Goal: Information Seeking & Learning: Learn about a topic

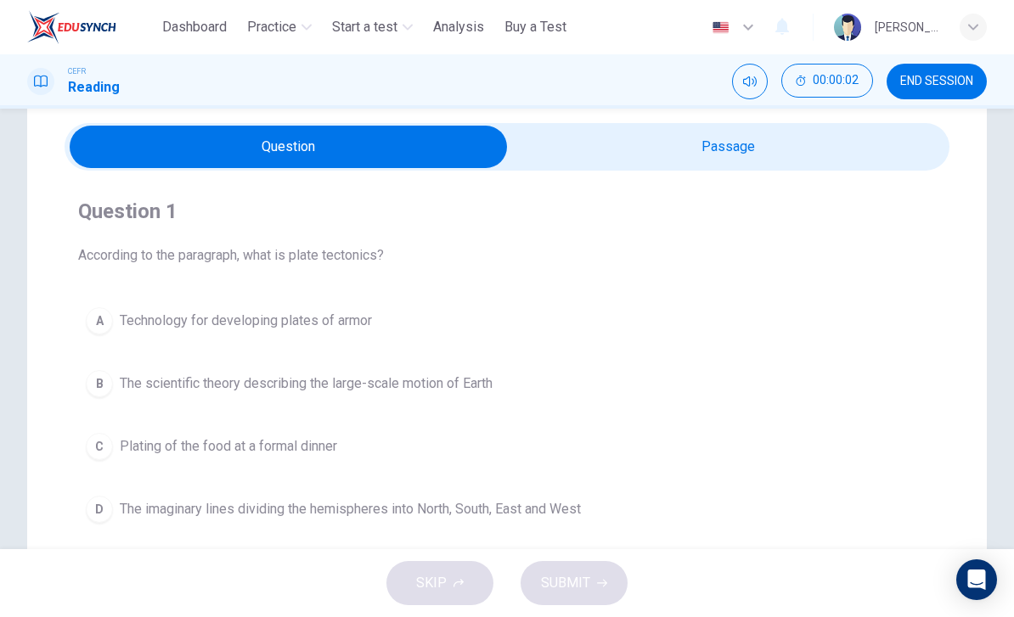
scroll to position [59, 0]
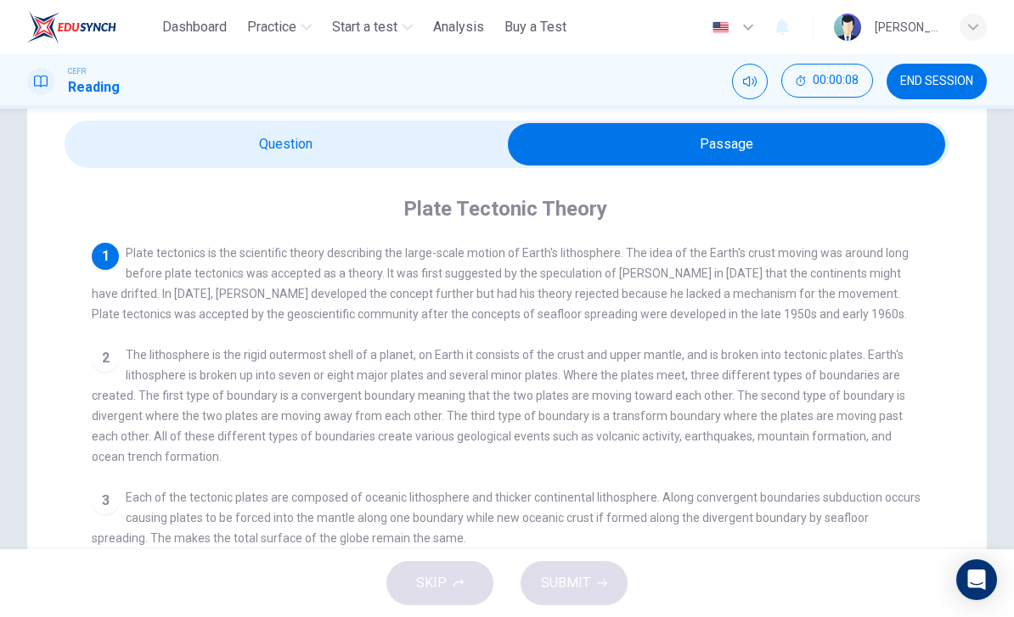
click at [751, 85] on icon "Mute" at bounding box center [750, 82] width 14 height 14
click at [752, 84] on icon "Unmute" at bounding box center [750, 82] width 14 height 14
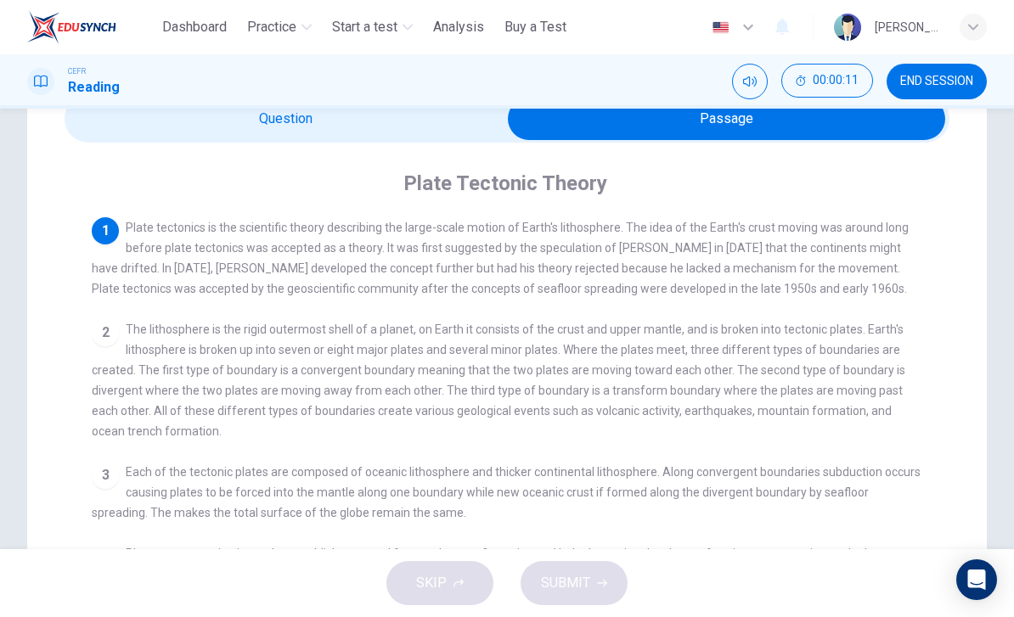
scroll to position [84, 0]
click at [237, 291] on span "Plate tectonics is the scientific theory describing the large-scale motion of E…" at bounding box center [500, 259] width 817 height 75
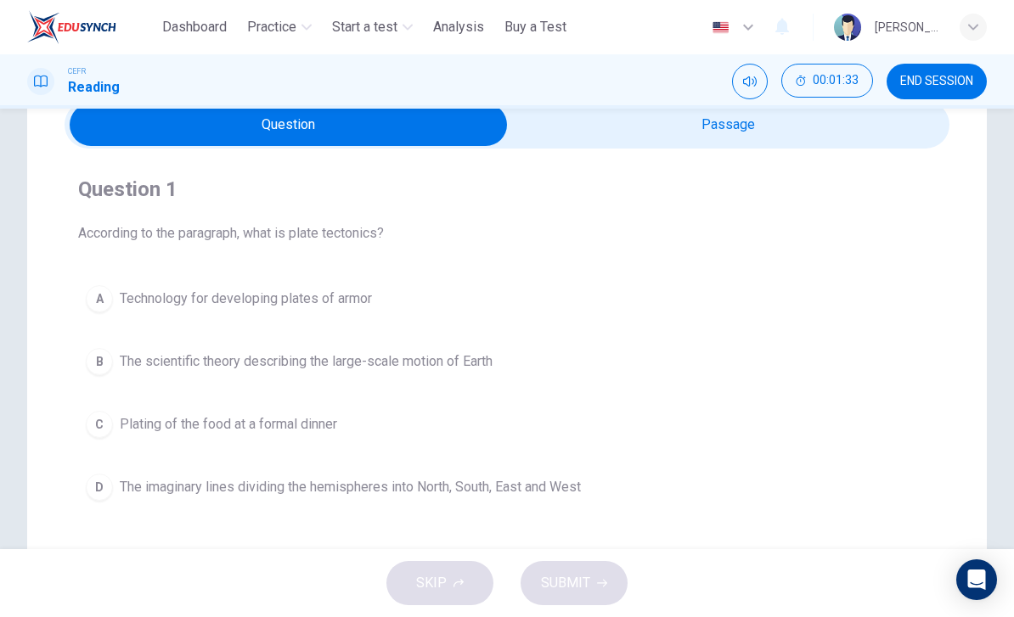
scroll to position [85, 0]
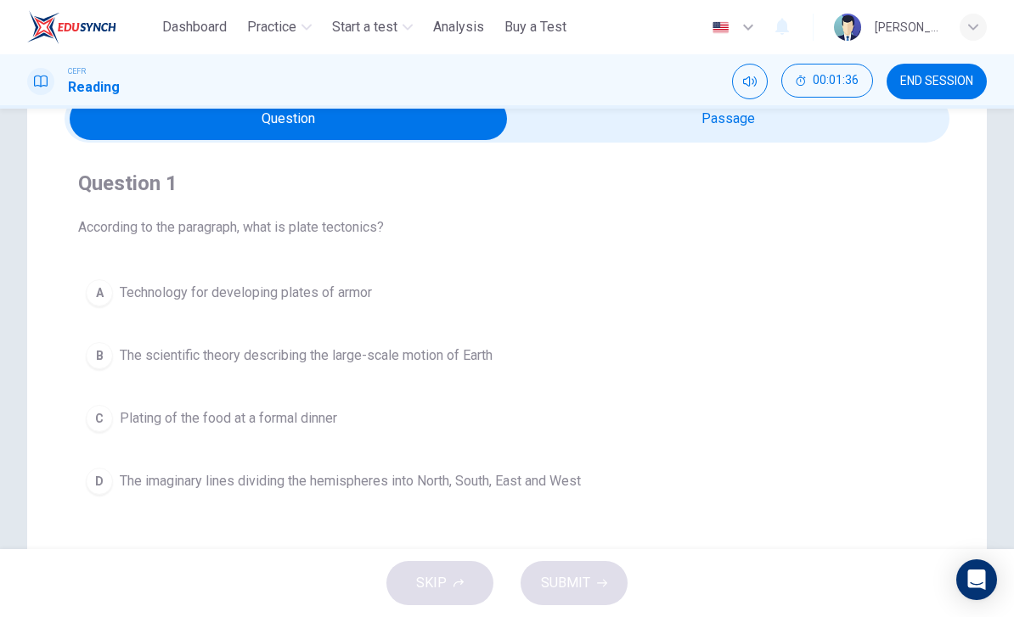
click at [493, 355] on span "The scientific theory describing the large-scale motion of Earth" at bounding box center [306, 356] width 373 height 20
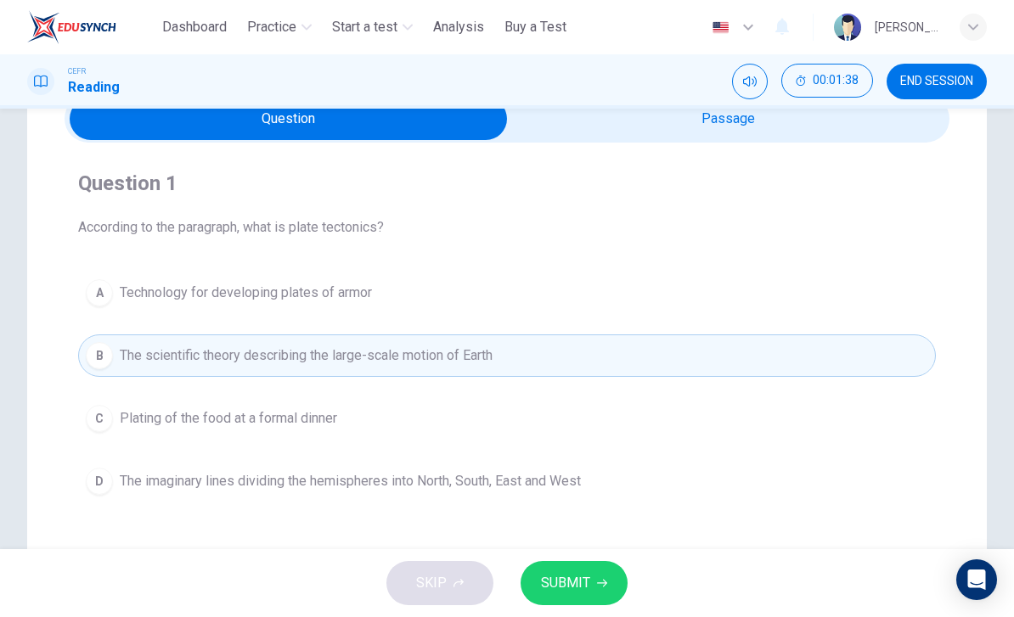
click at [570, 577] on span "SUBMIT" at bounding box center [565, 584] width 49 height 24
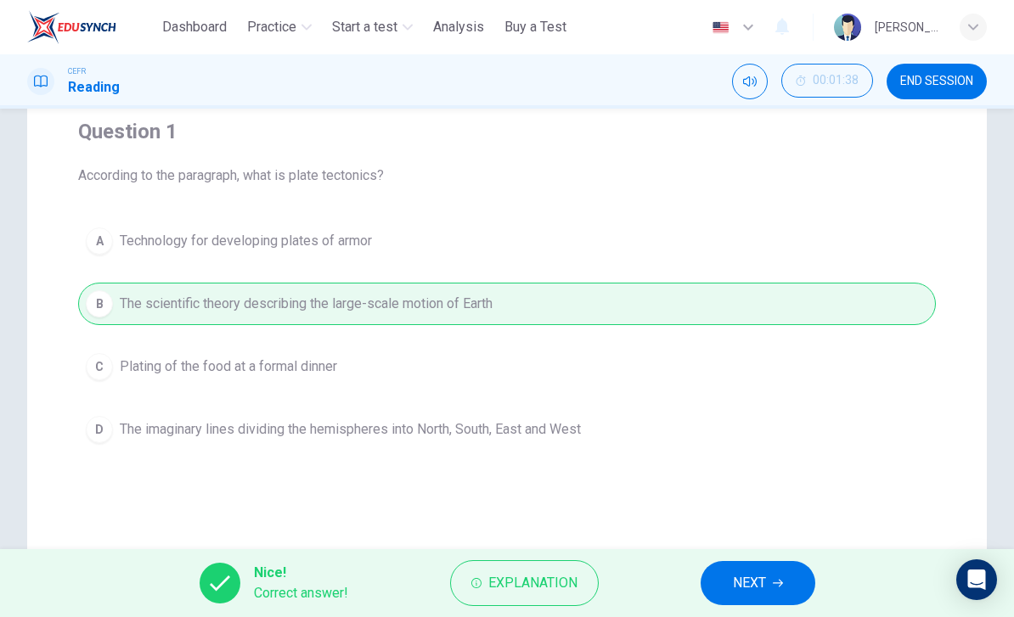
scroll to position [129, 0]
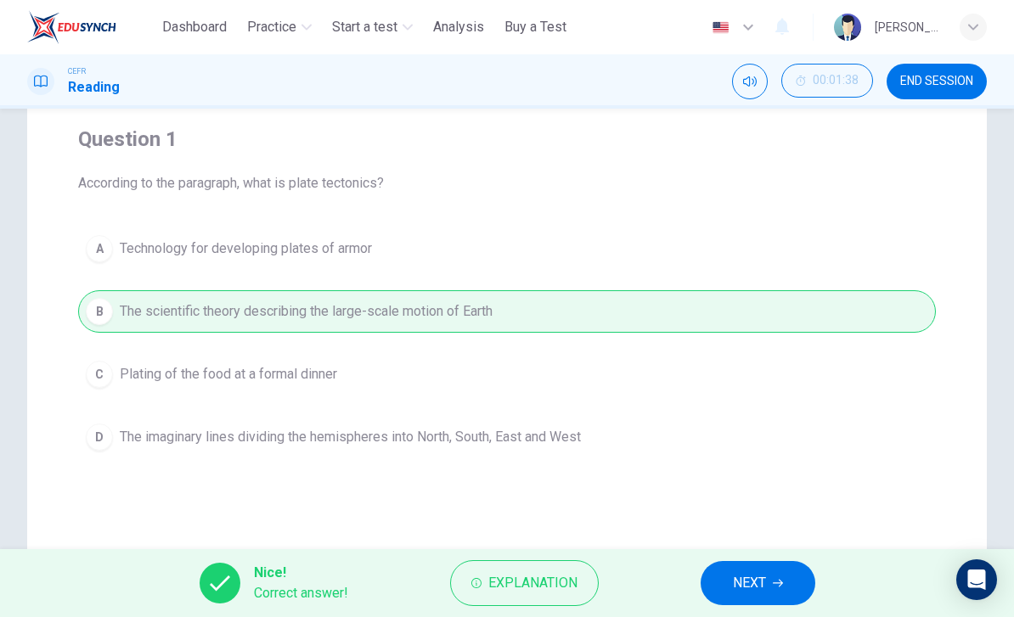
click at [760, 582] on span "NEXT" at bounding box center [749, 584] width 33 height 24
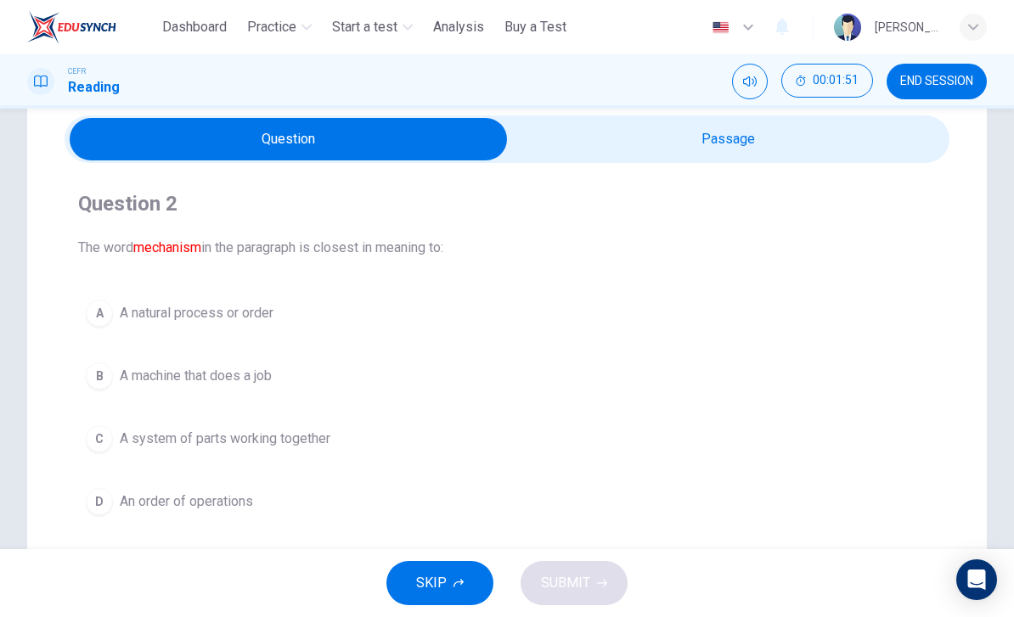
scroll to position [53, 0]
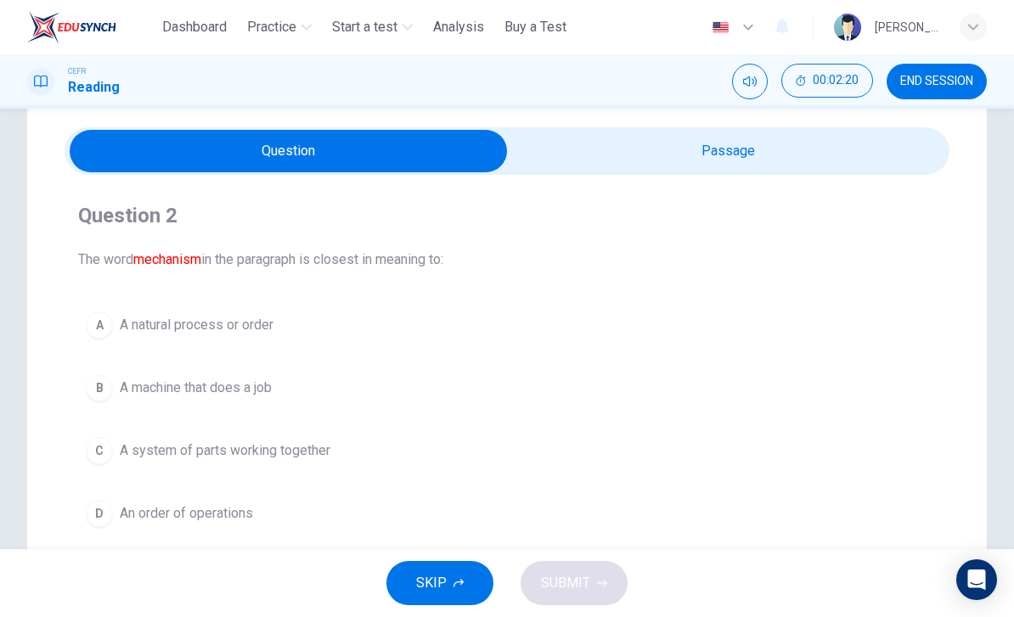
click at [257, 310] on button "A A natural process or order" at bounding box center [507, 325] width 858 height 42
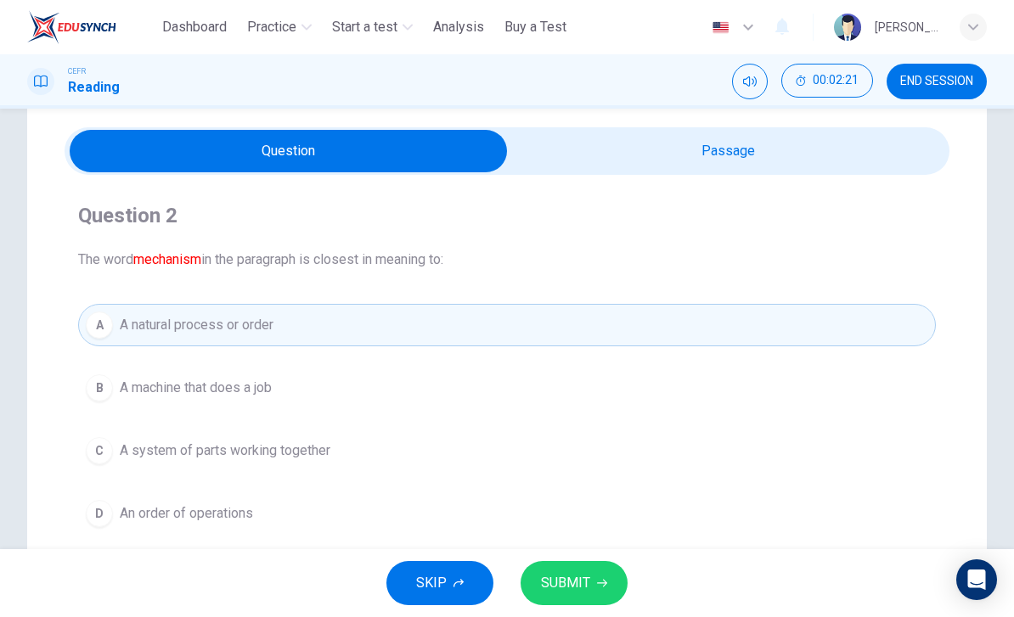
click at [372, 431] on button "C A system of parts working together" at bounding box center [507, 451] width 858 height 42
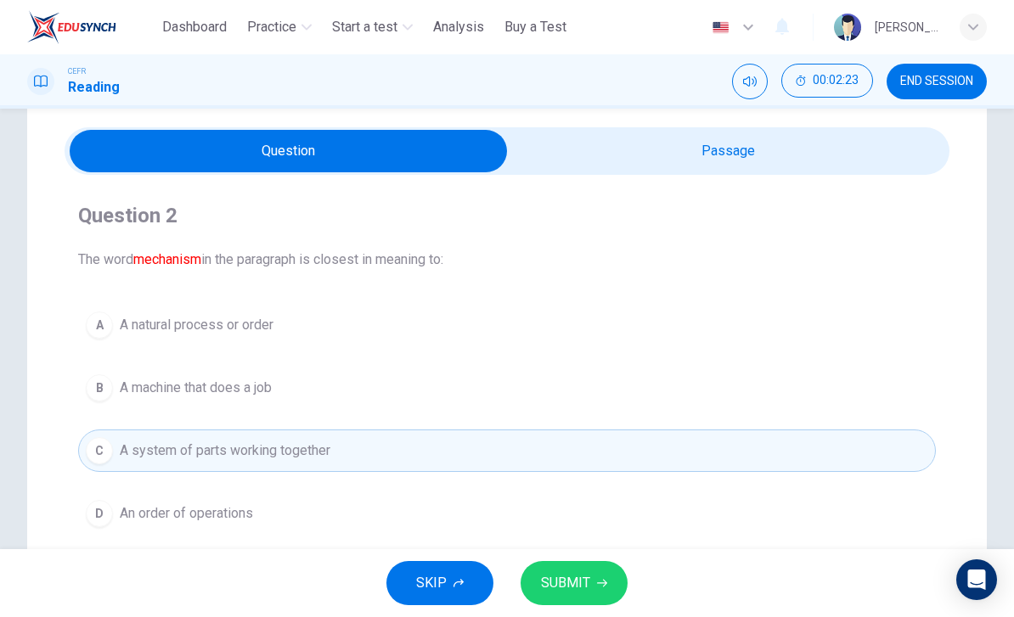
click at [237, 515] on span "An order of operations" at bounding box center [186, 514] width 133 height 20
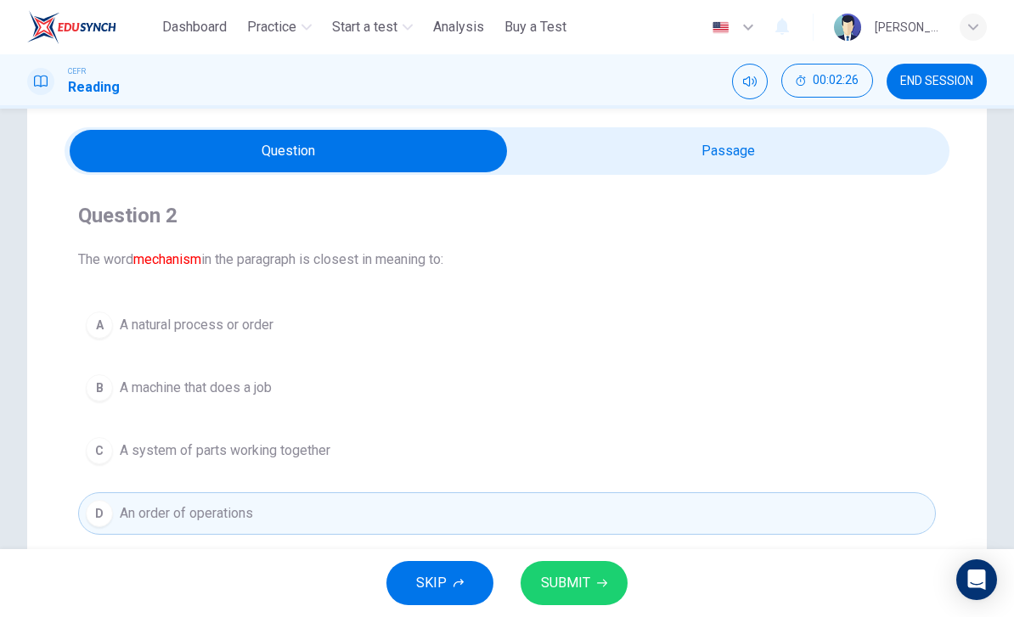
click at [234, 333] on span "A natural process or order" at bounding box center [197, 325] width 154 height 20
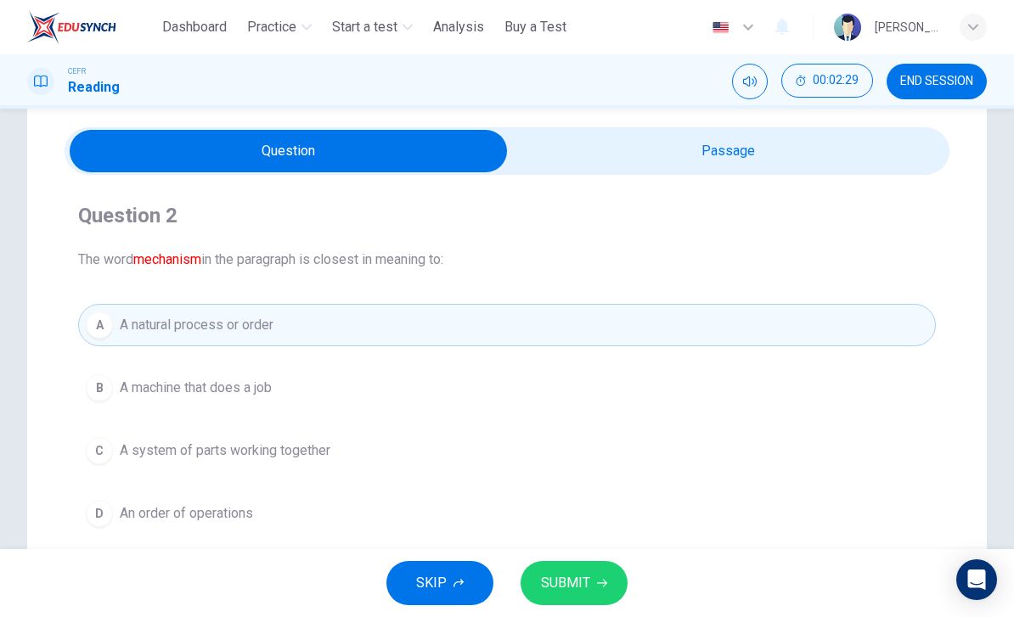
click at [307, 448] on span "A system of parts working together" at bounding box center [225, 451] width 211 height 20
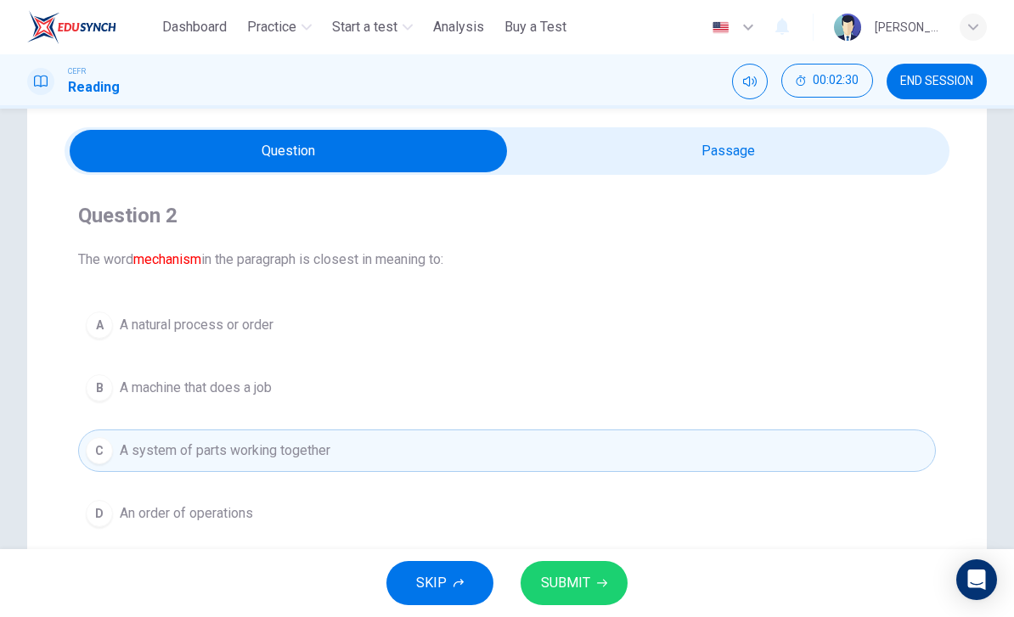
click at [587, 583] on span "SUBMIT" at bounding box center [565, 584] width 49 height 24
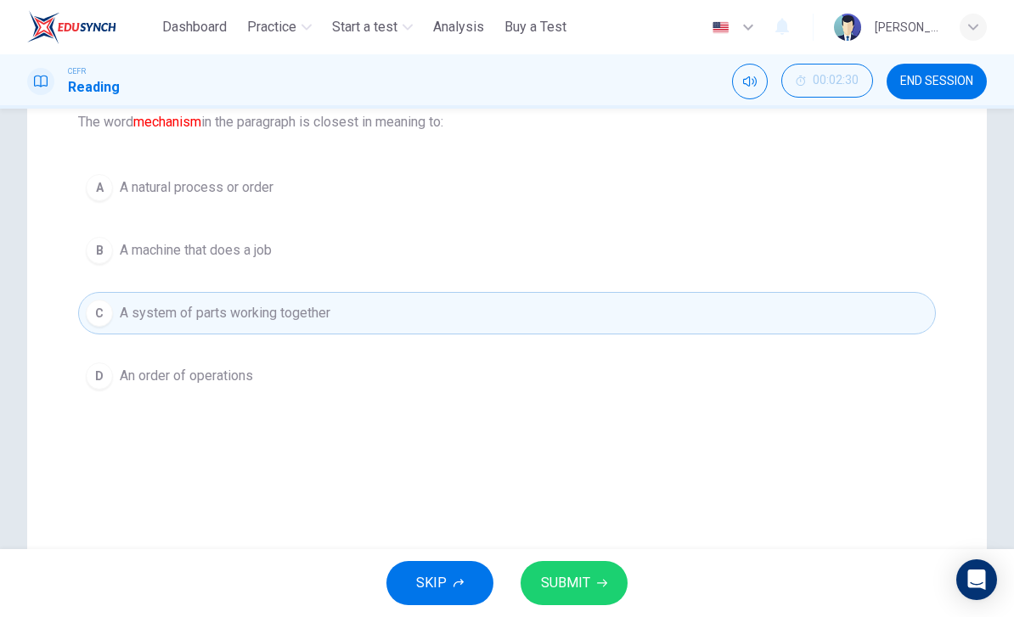
scroll to position [189, 0]
click at [572, 581] on span "SUBMIT" at bounding box center [565, 584] width 49 height 24
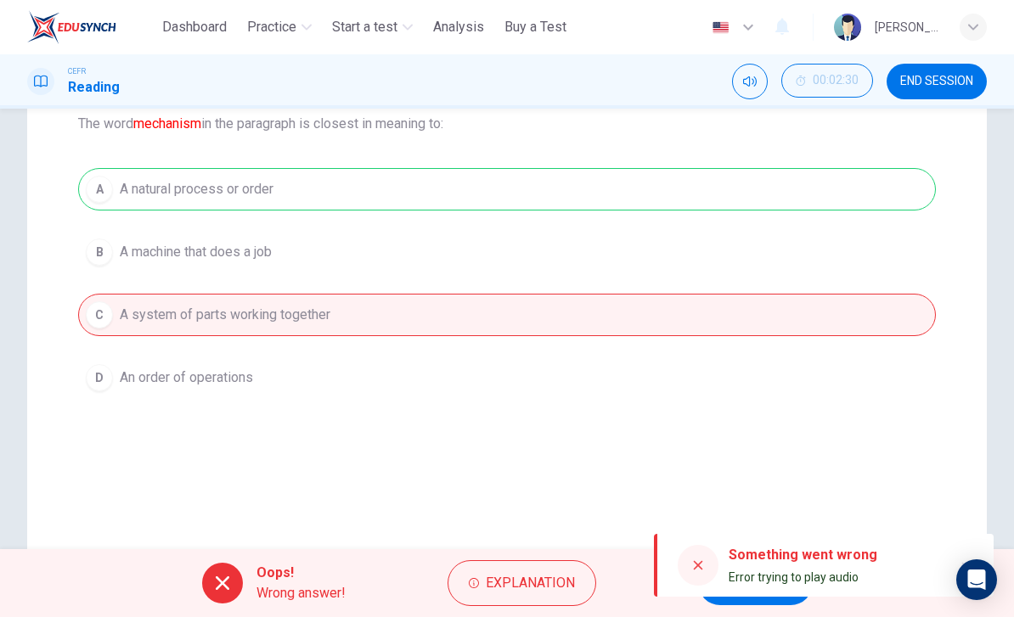
click at [545, 585] on span "Explanation" at bounding box center [530, 584] width 89 height 24
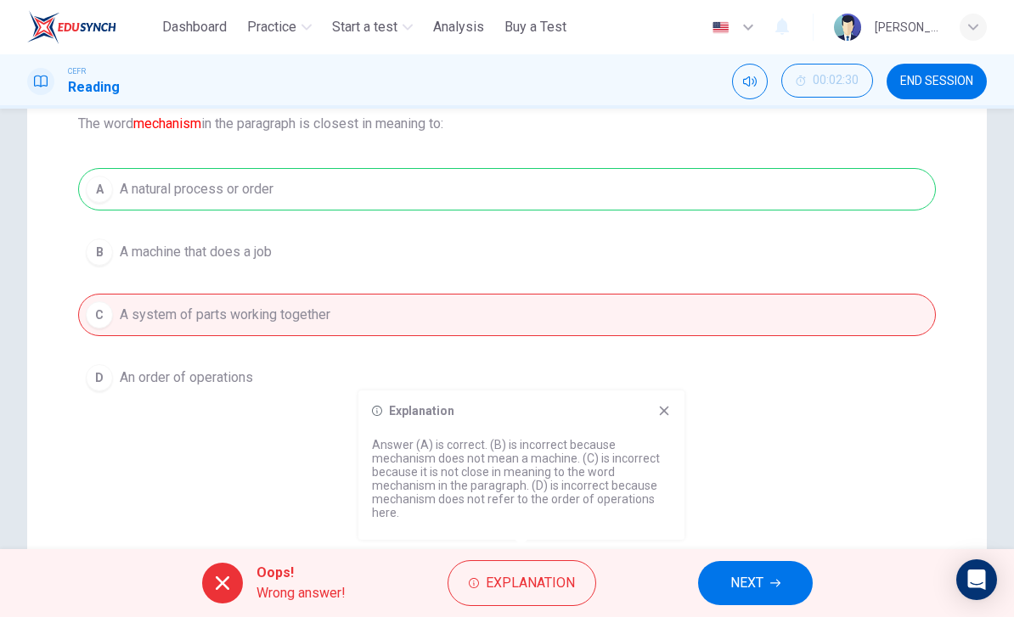
click at [658, 414] on icon at bounding box center [664, 411] width 14 height 14
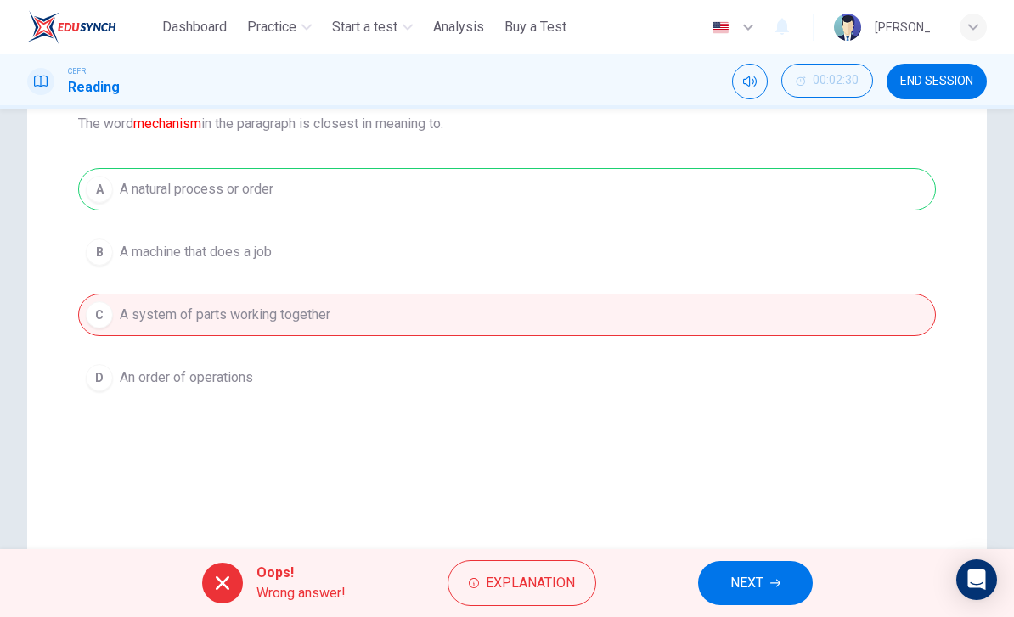
click at [762, 585] on span "NEXT" at bounding box center [746, 584] width 33 height 24
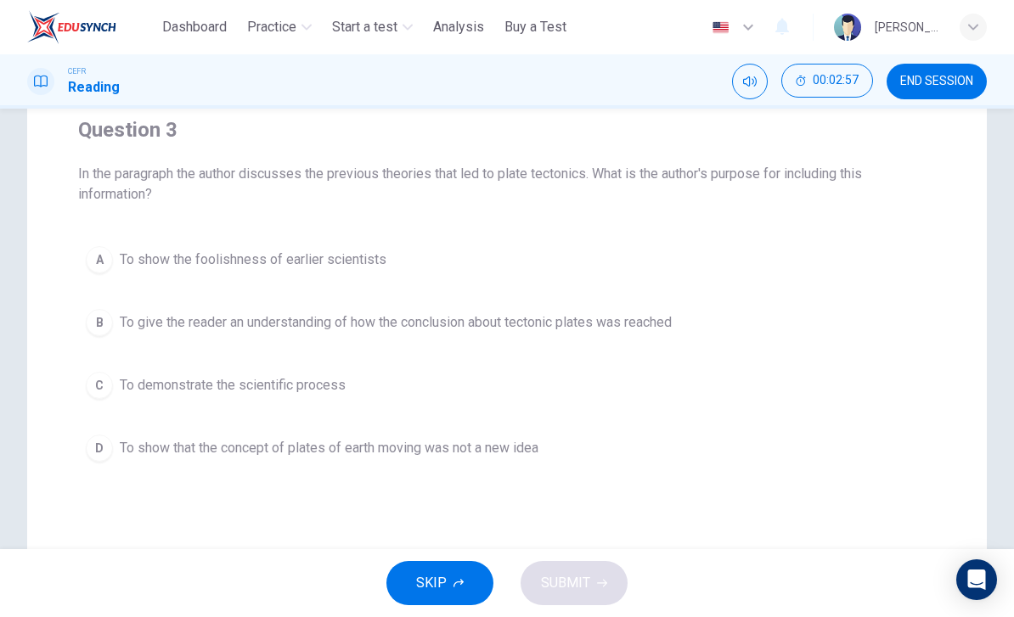
scroll to position [139, 0]
click at [531, 457] on span "To show that the concept of plates of earth moving was not a new idea" at bounding box center [329, 447] width 419 height 20
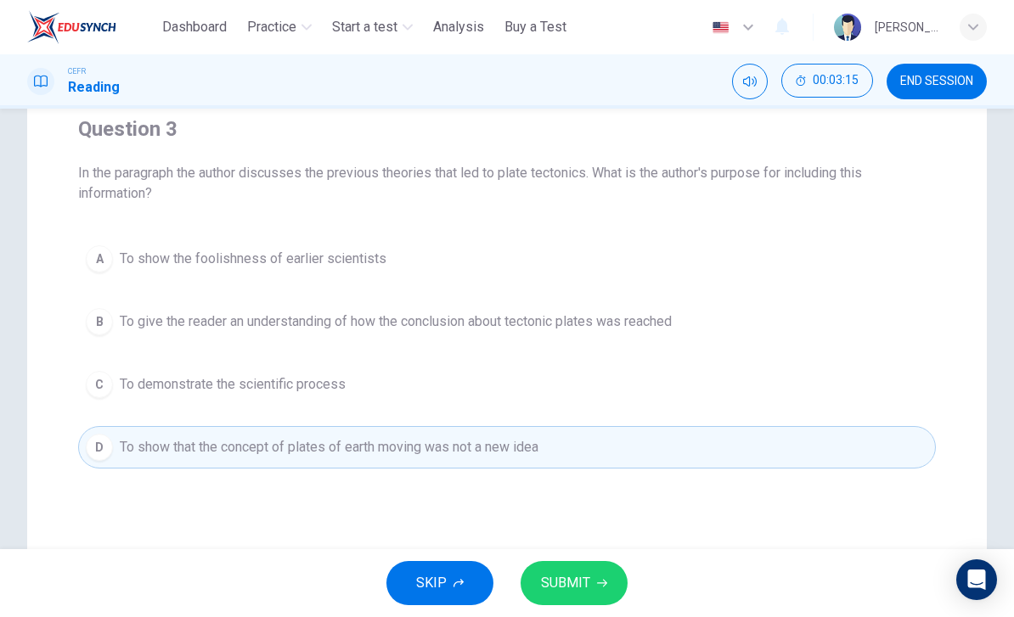
click at [586, 577] on span "SUBMIT" at bounding box center [565, 584] width 49 height 24
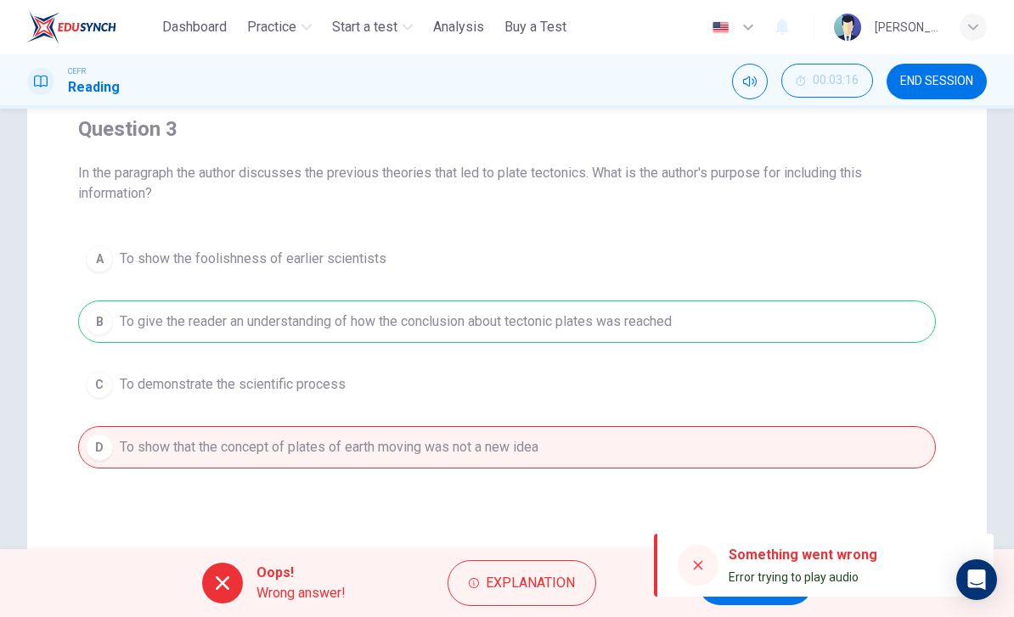
click at [583, 583] on button "Explanation" at bounding box center [522, 584] width 149 height 46
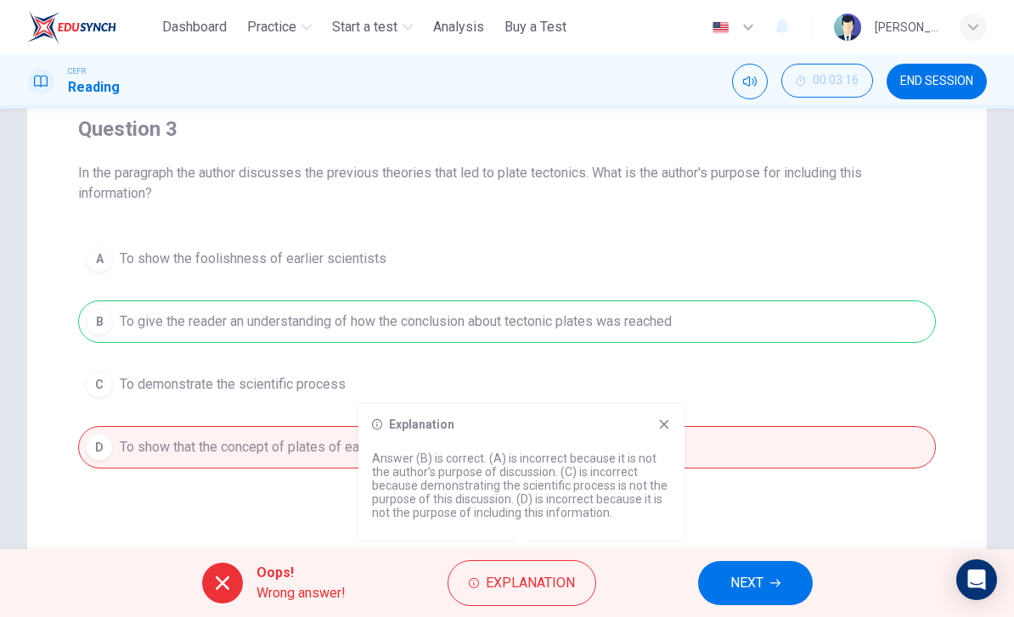
click at [666, 424] on icon at bounding box center [664, 424] width 9 height 9
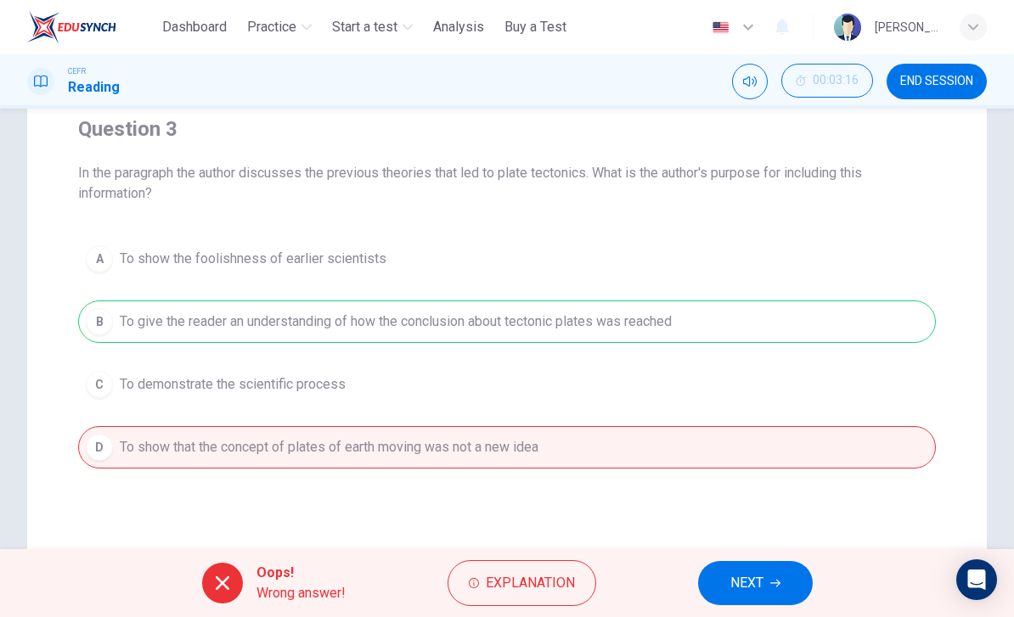
click at [741, 579] on span "NEXT" at bounding box center [746, 584] width 33 height 24
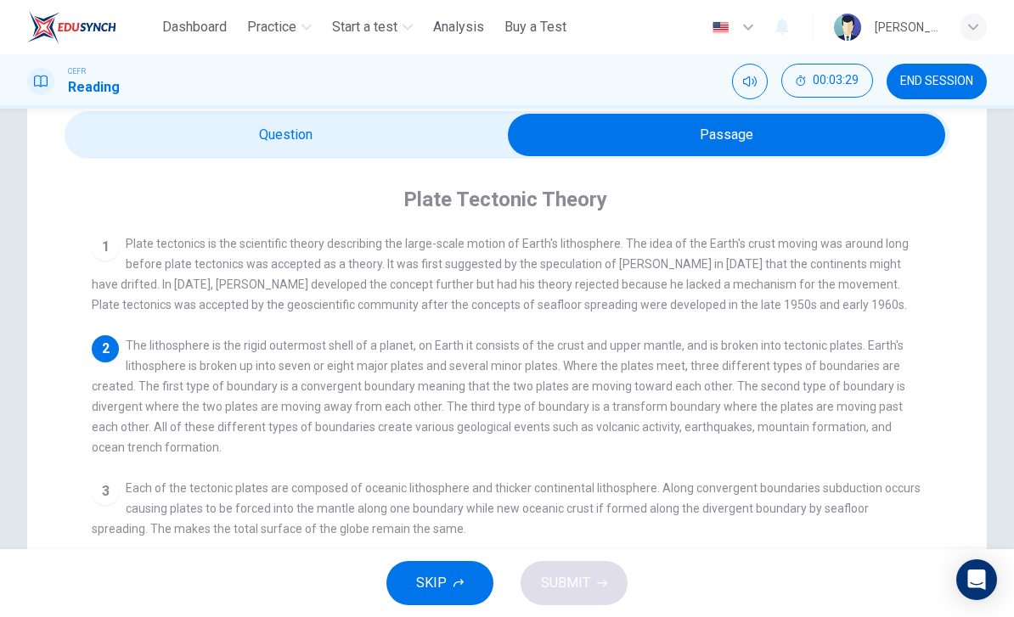
scroll to position [72, 0]
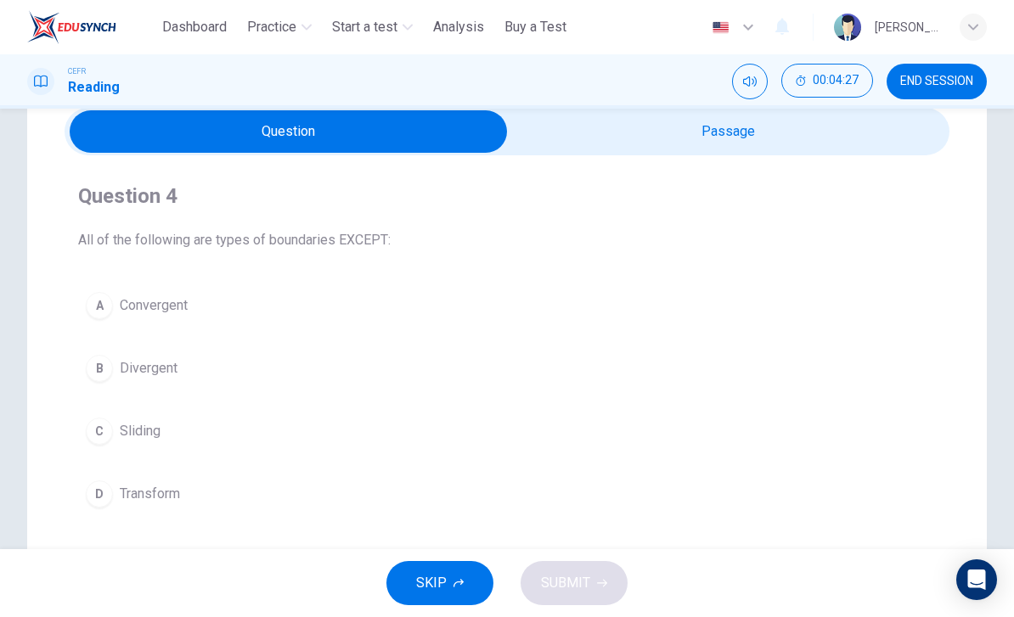
click at [155, 436] on span "Sliding" at bounding box center [140, 431] width 41 height 20
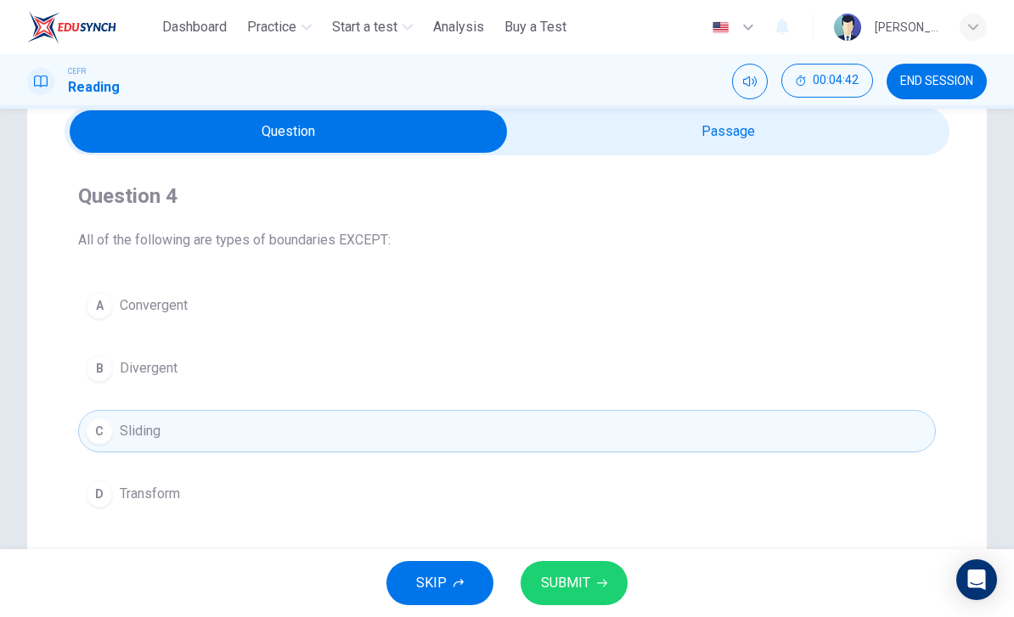
click at [579, 577] on span "SUBMIT" at bounding box center [565, 584] width 49 height 24
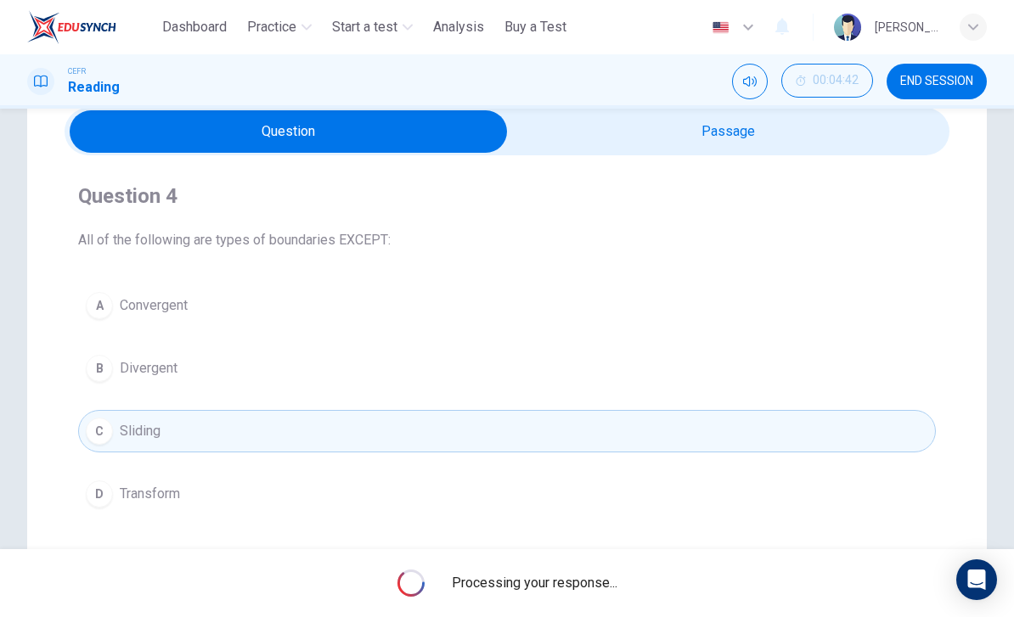
click at [740, 76] on button "Mute" at bounding box center [750, 82] width 36 height 36
click at [743, 79] on icon "Unmute" at bounding box center [750, 81] width 14 height 10
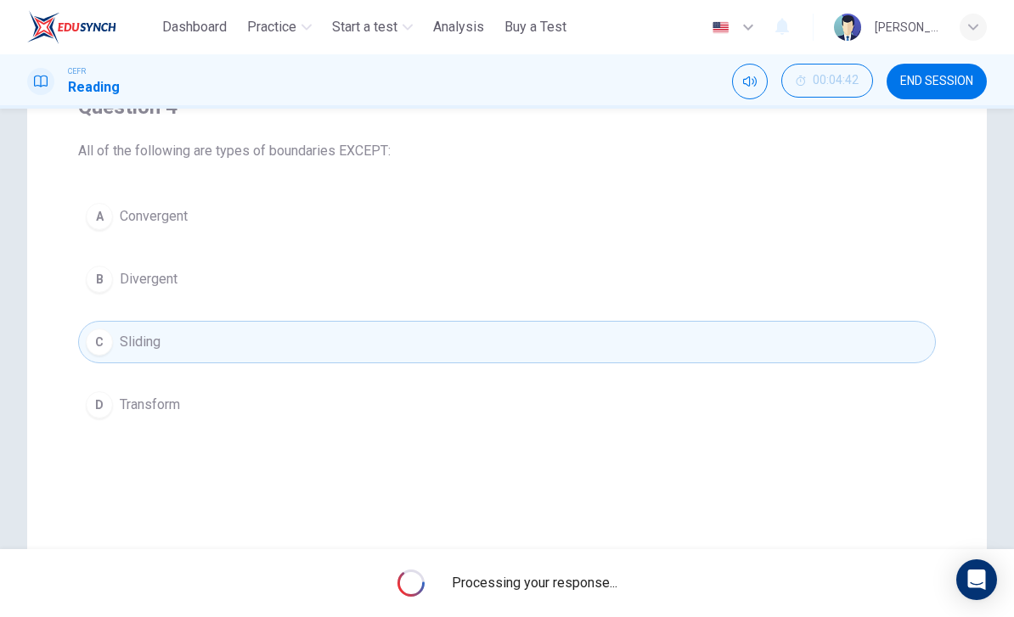
scroll to position [143, 0]
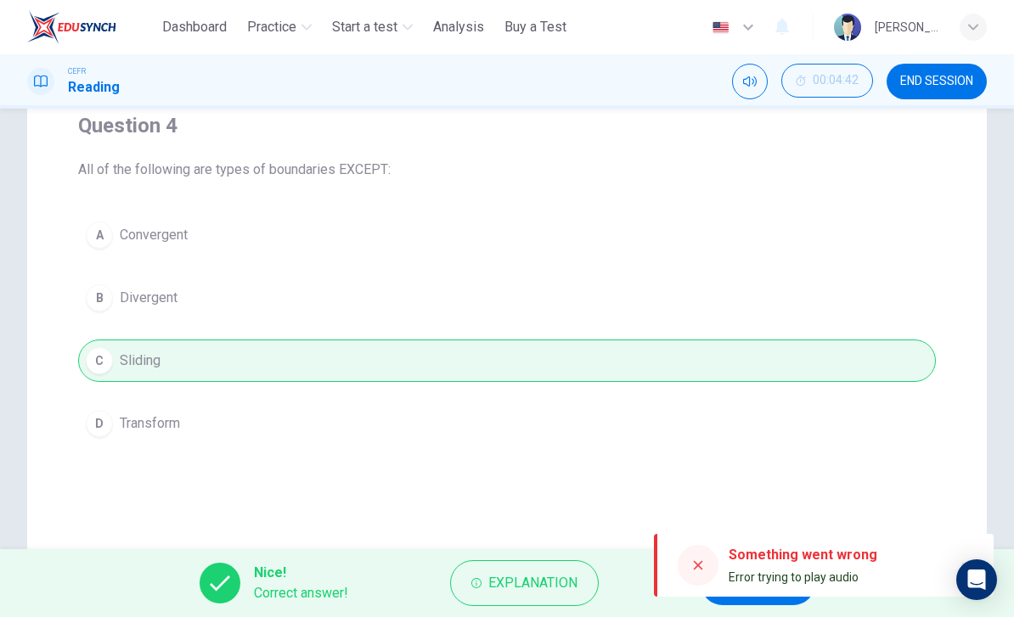
click at [695, 568] on icon at bounding box center [698, 565] width 9 height 9
click at [701, 566] on icon at bounding box center [698, 566] width 14 height 14
click at [685, 565] on div at bounding box center [698, 565] width 41 height 41
click at [685, 564] on div at bounding box center [698, 565] width 41 height 41
click at [700, 566] on icon at bounding box center [698, 565] width 9 height 9
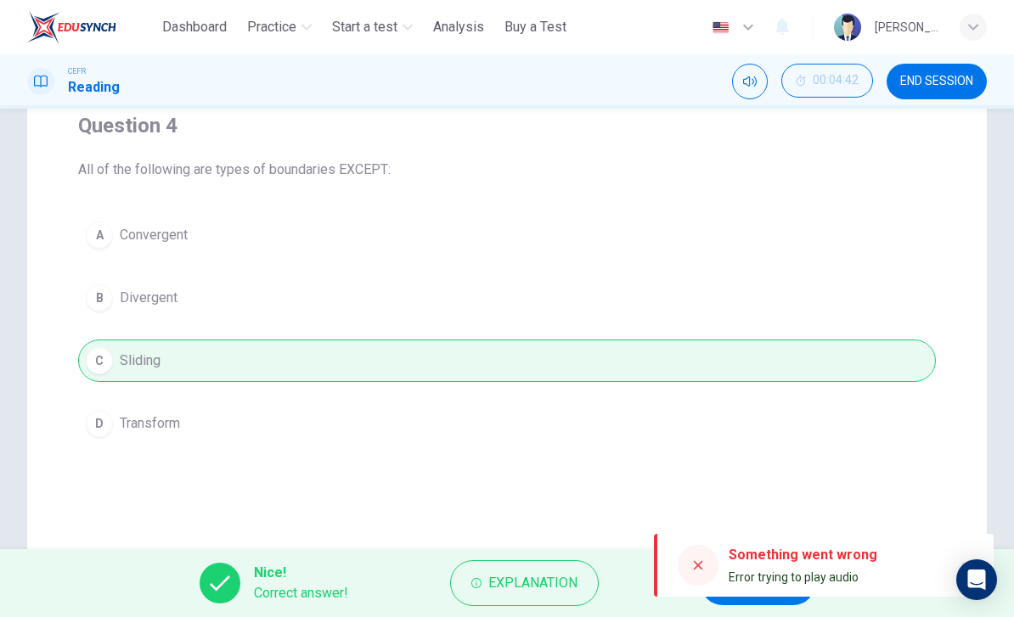
click at [699, 566] on icon at bounding box center [698, 565] width 9 height 9
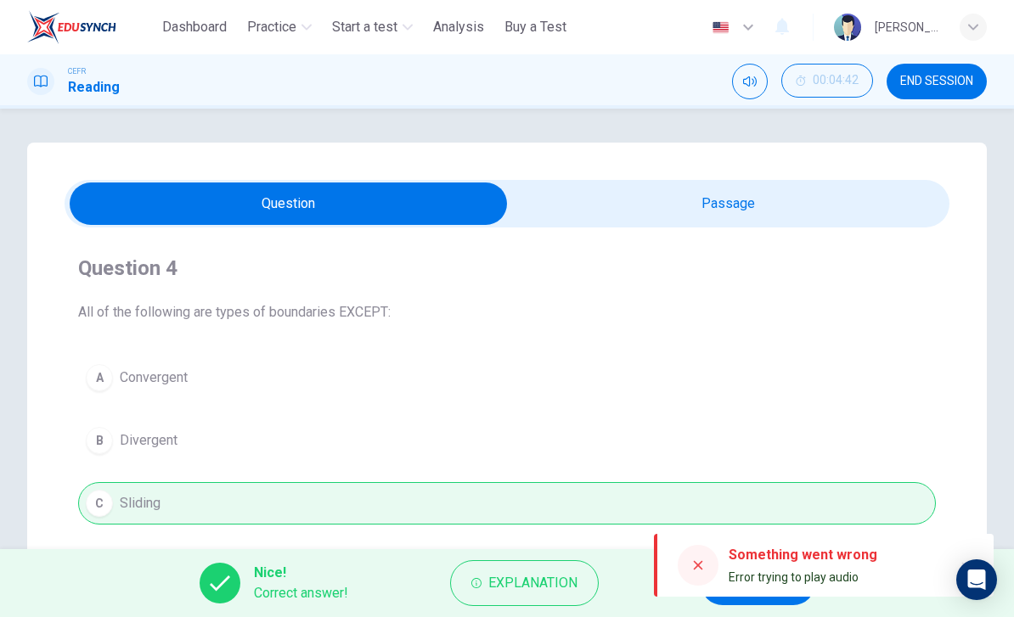
scroll to position [-1, 0]
click at [543, 575] on span "Explanation" at bounding box center [532, 584] width 89 height 24
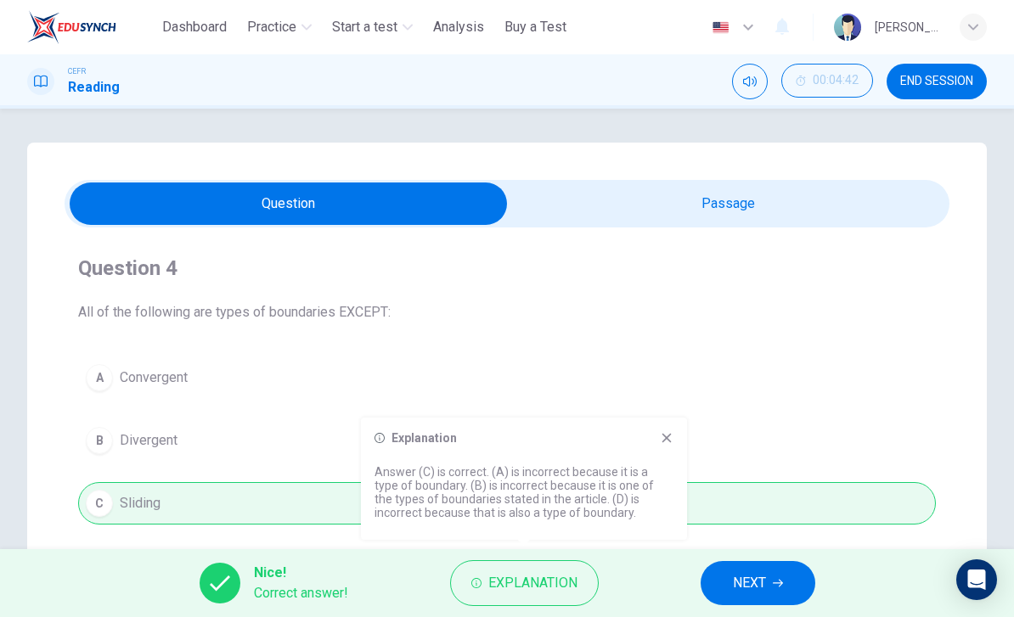
click at [553, 576] on span "Explanation" at bounding box center [532, 584] width 89 height 24
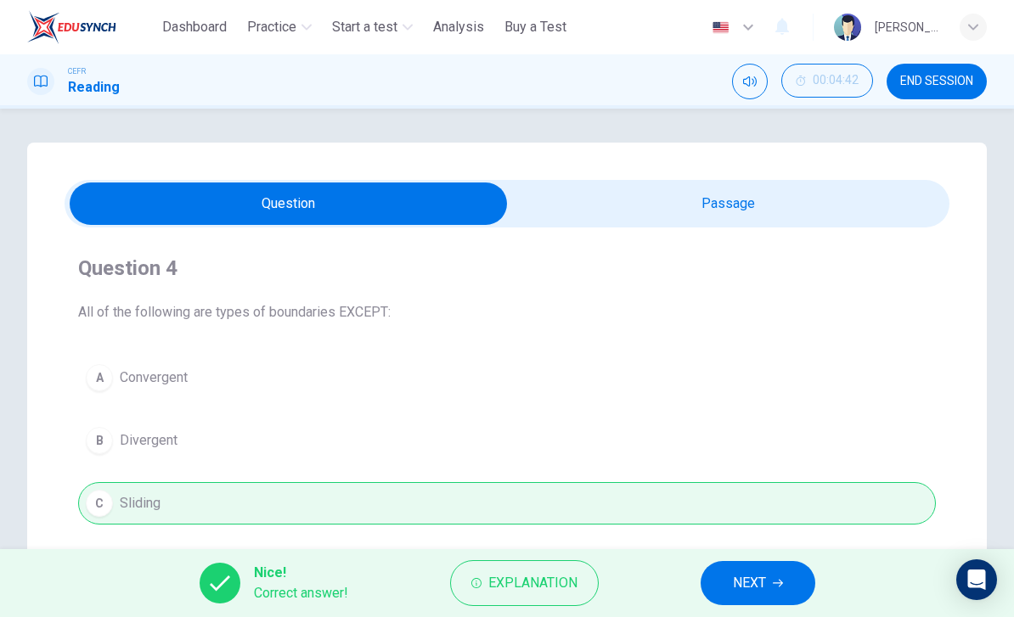
click at [769, 579] on button "NEXT" at bounding box center [758, 583] width 115 height 44
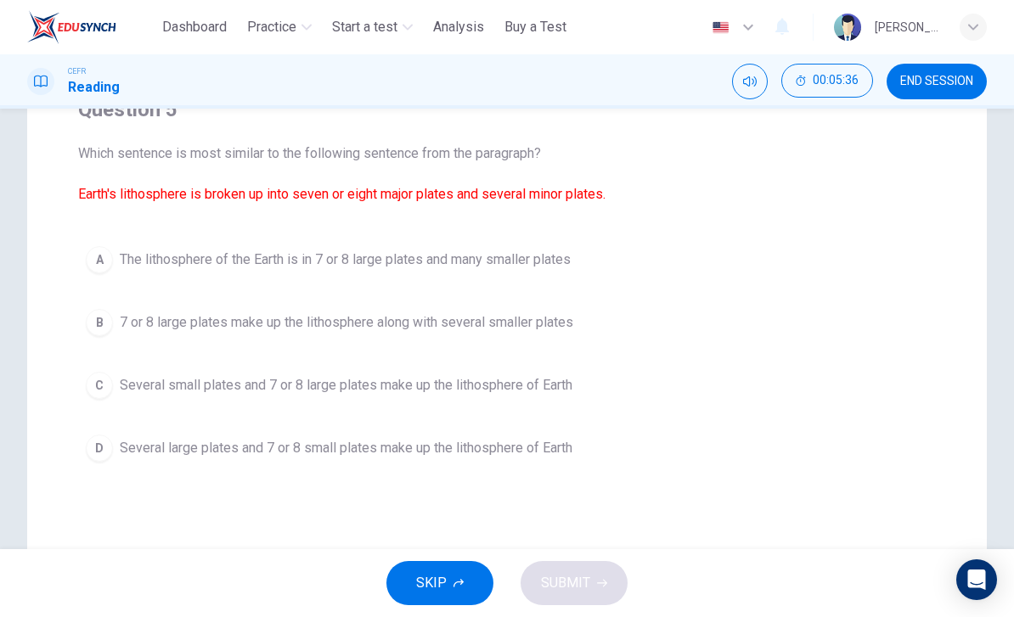
scroll to position [149, 0]
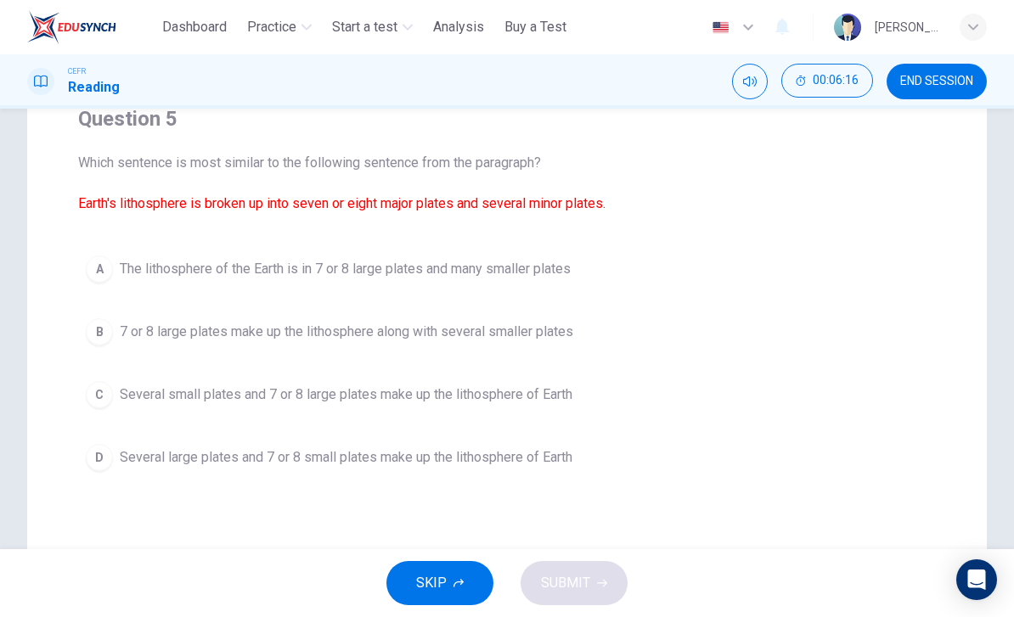
click at [542, 331] on span "7 or 8 large plates make up the lithosphere along with several smaller plates" at bounding box center [347, 332] width 454 height 20
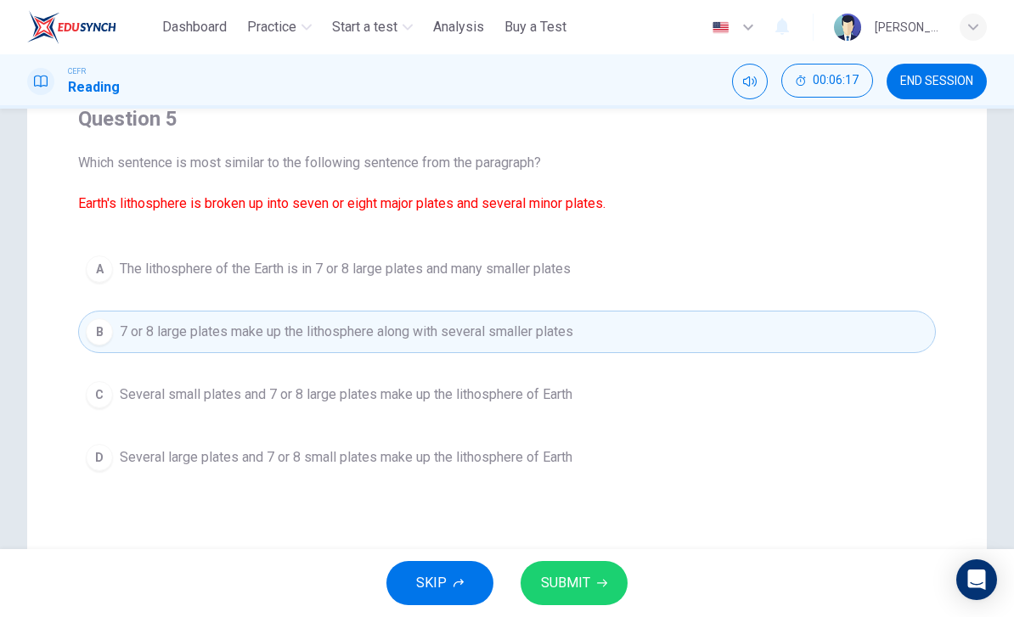
click at [592, 577] on button "SUBMIT" at bounding box center [574, 583] width 107 height 44
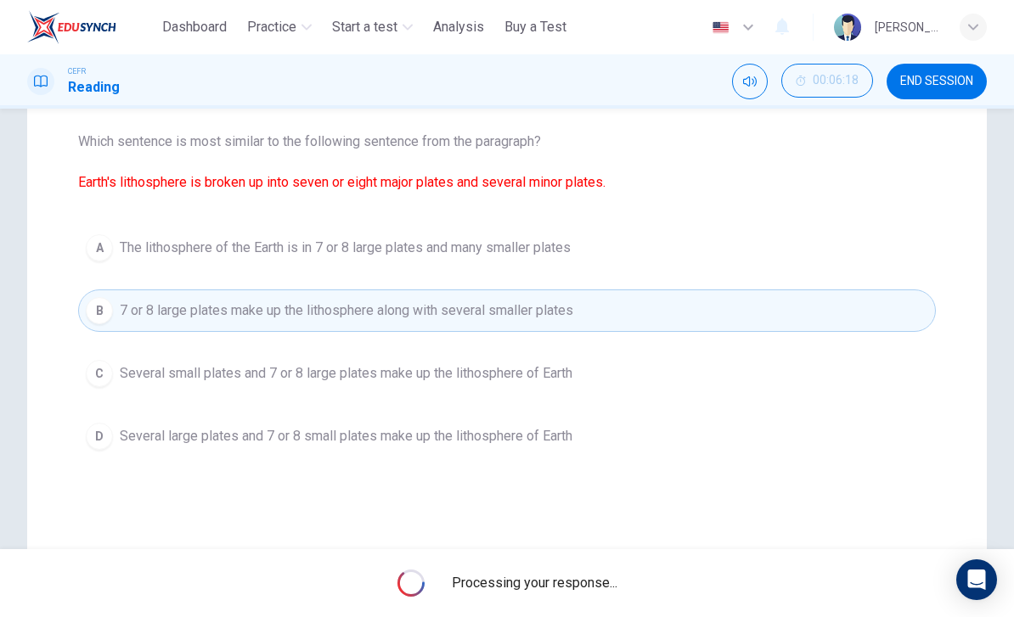
scroll to position [183, 0]
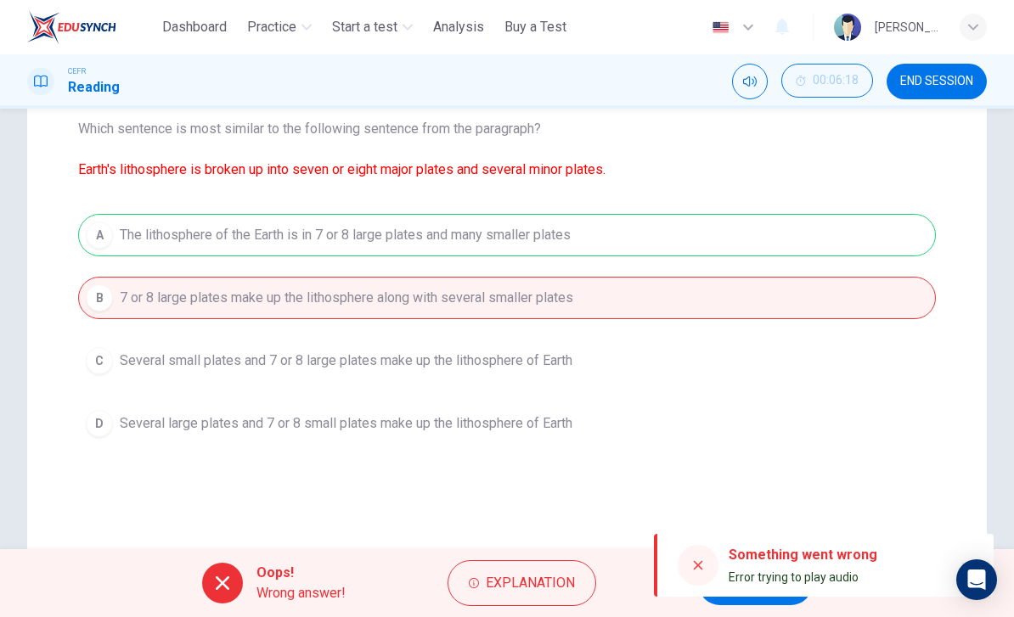
click at [548, 592] on span "Explanation" at bounding box center [530, 584] width 89 height 24
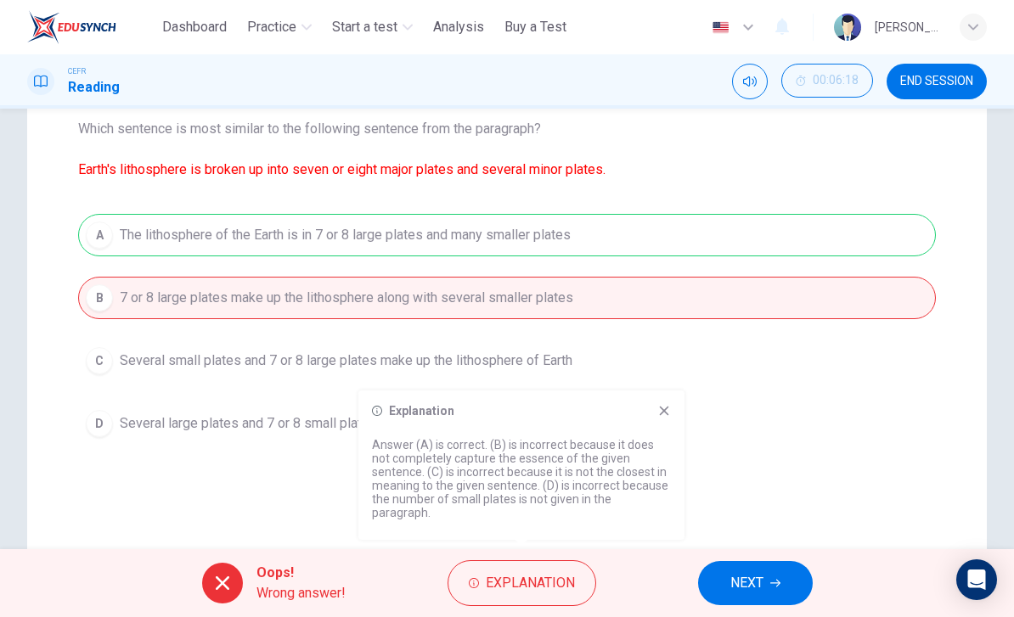
click at [533, 591] on span "Explanation" at bounding box center [530, 584] width 89 height 24
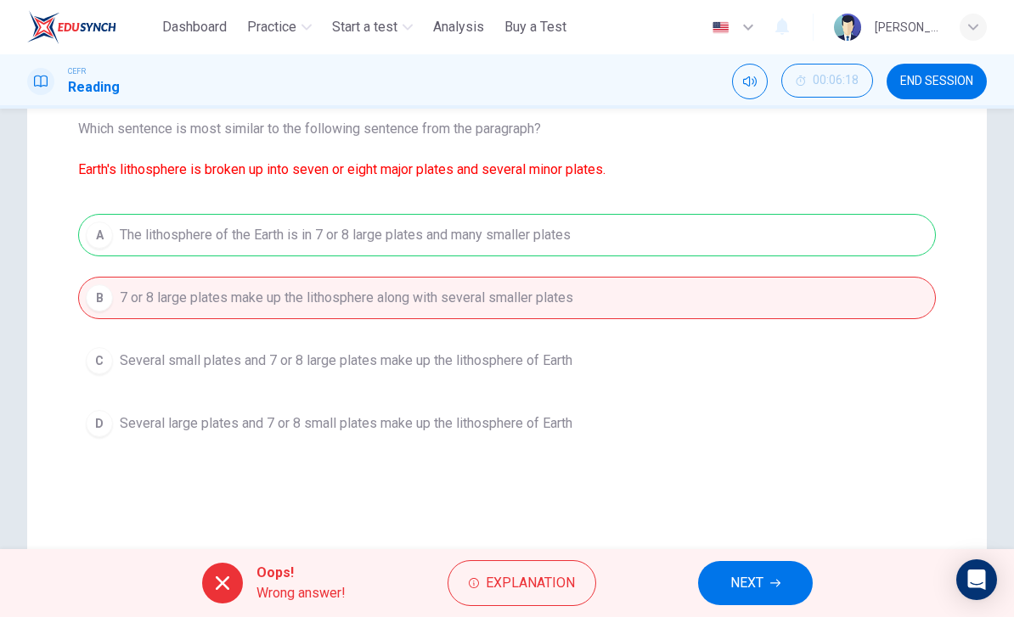
click at [545, 584] on span "Explanation" at bounding box center [530, 584] width 89 height 24
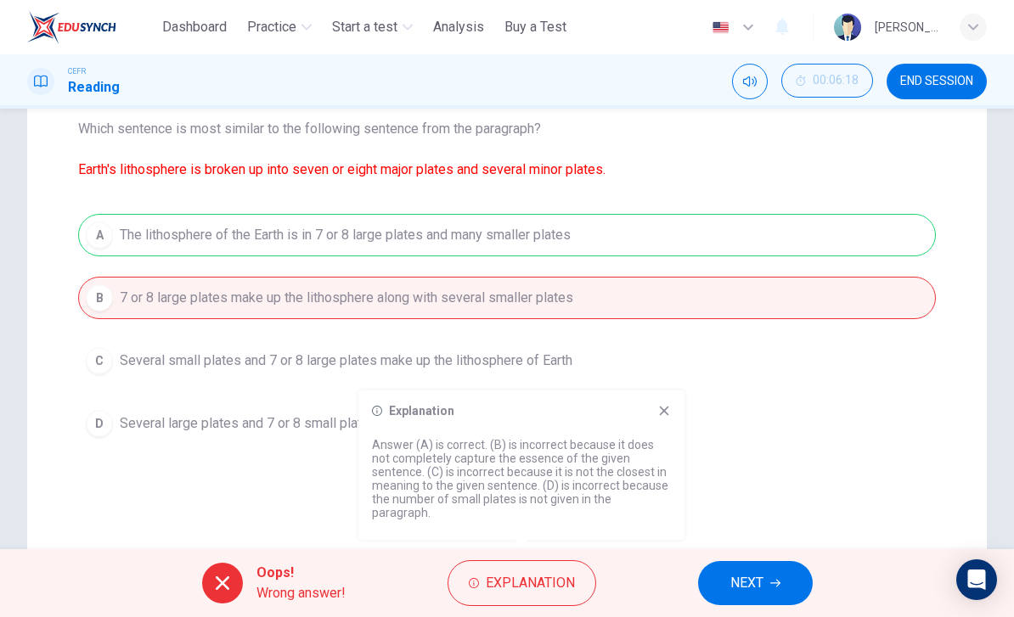
click at [661, 416] on icon at bounding box center [664, 411] width 9 height 9
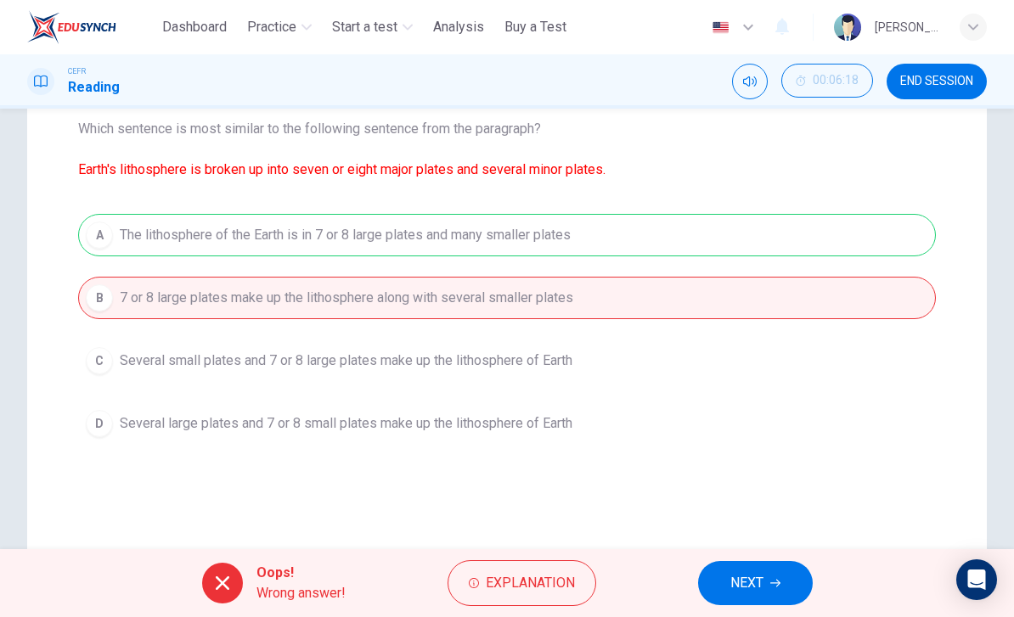
click at [763, 599] on button "NEXT" at bounding box center [755, 583] width 115 height 44
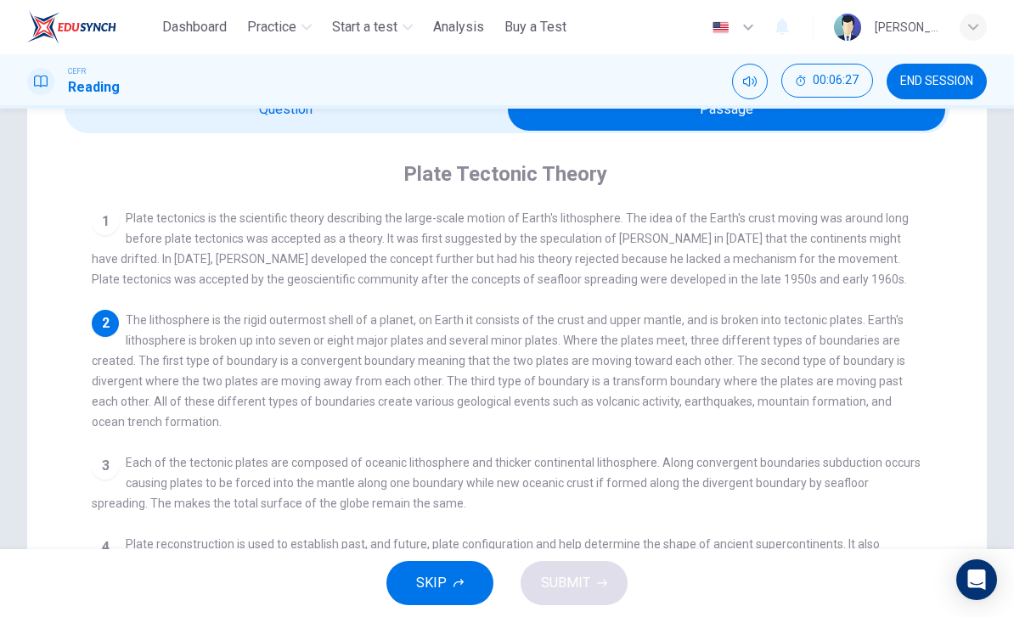
scroll to position [97, 0]
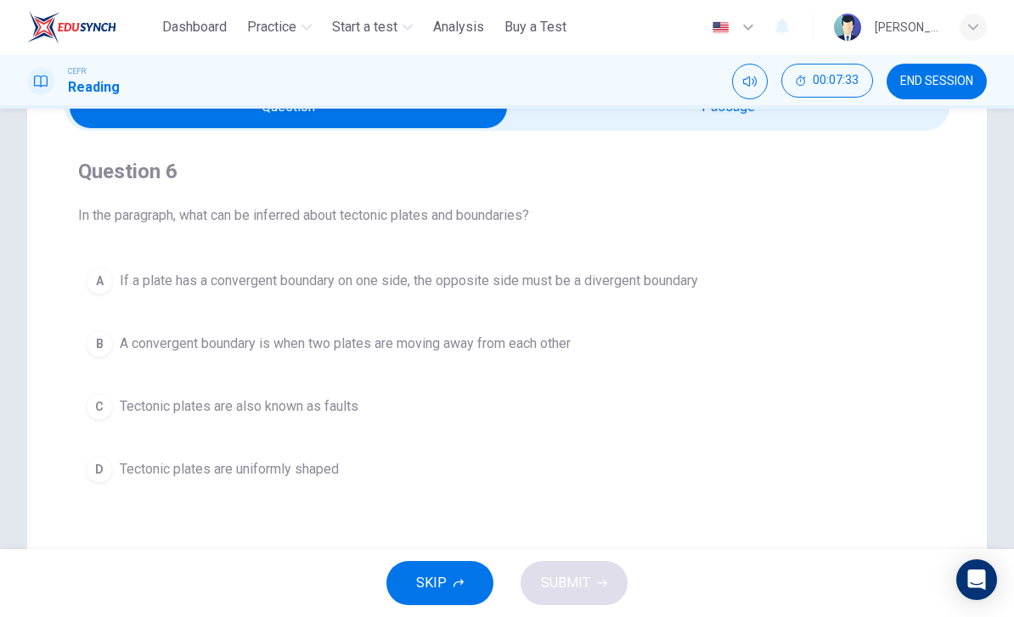
click at [437, 280] on span "If a plate has a convergent boundary on one side, the opposite side must be a d…" at bounding box center [409, 281] width 578 height 20
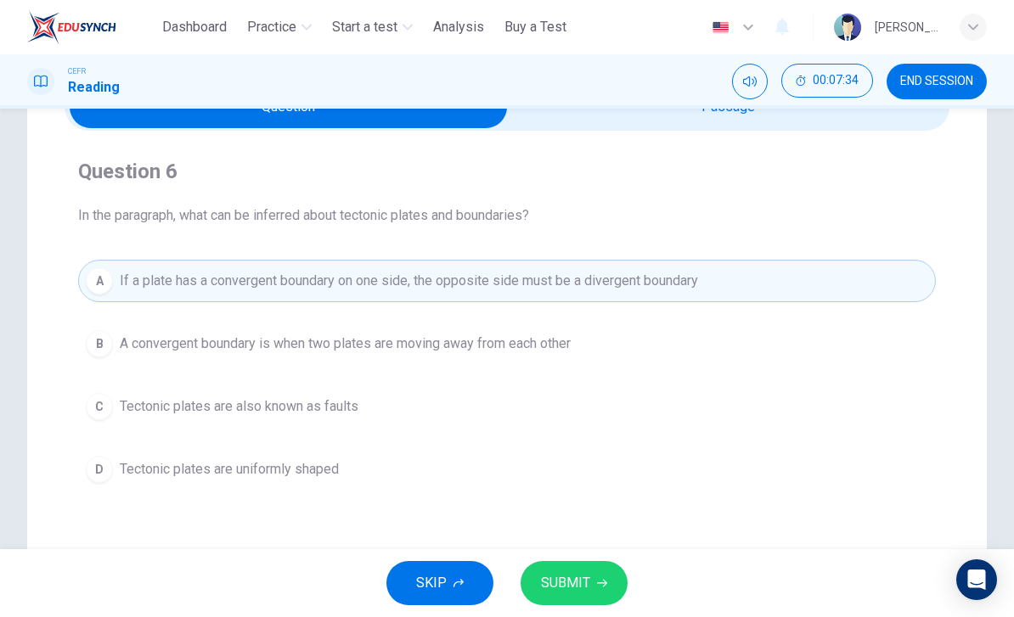
click at [561, 586] on span "SUBMIT" at bounding box center [565, 584] width 49 height 24
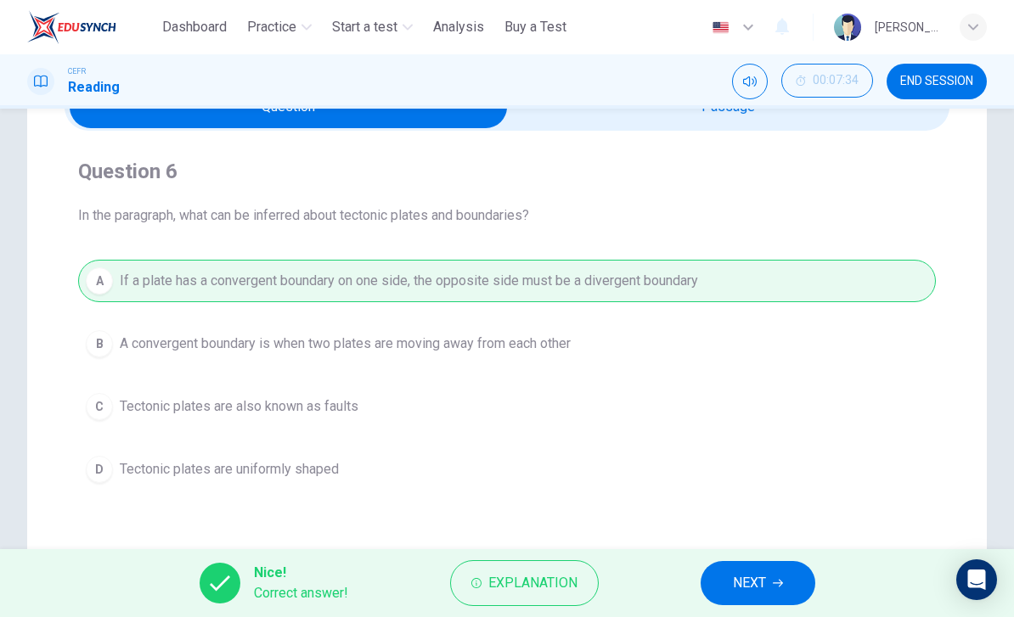
click at [751, 583] on span "NEXT" at bounding box center [749, 584] width 33 height 24
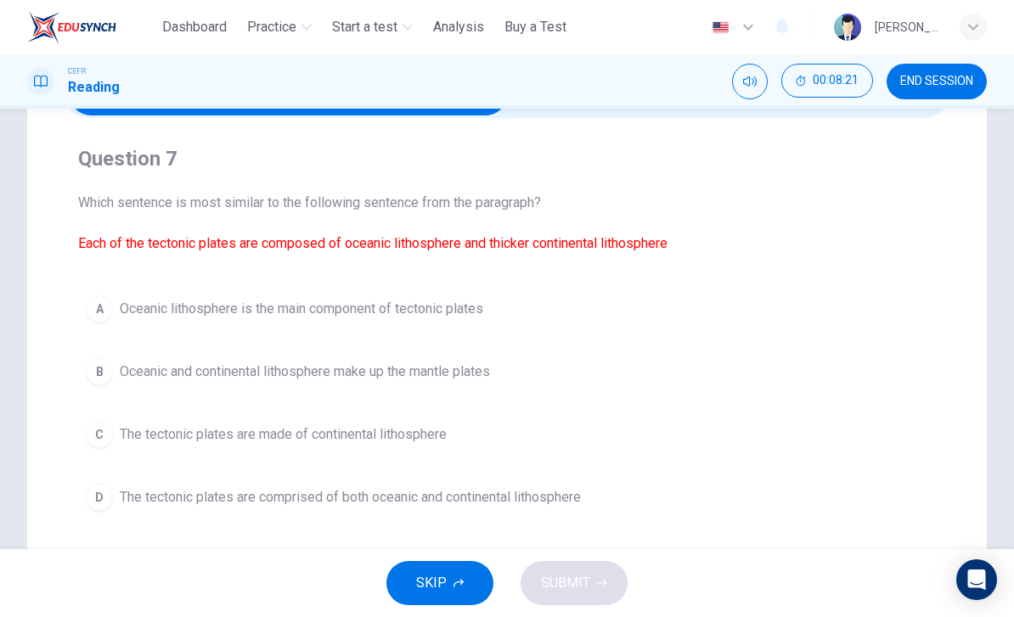
scroll to position [112, 0]
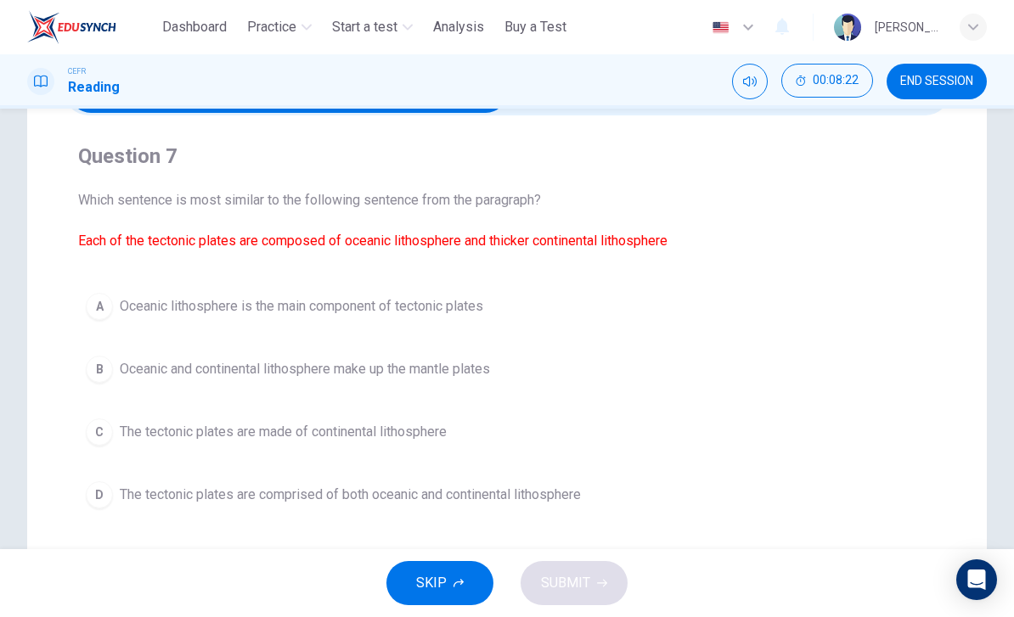
click at [547, 492] on span "The tectonic plates are comprised of both oceanic and continental lithosphere" at bounding box center [350, 495] width 461 height 20
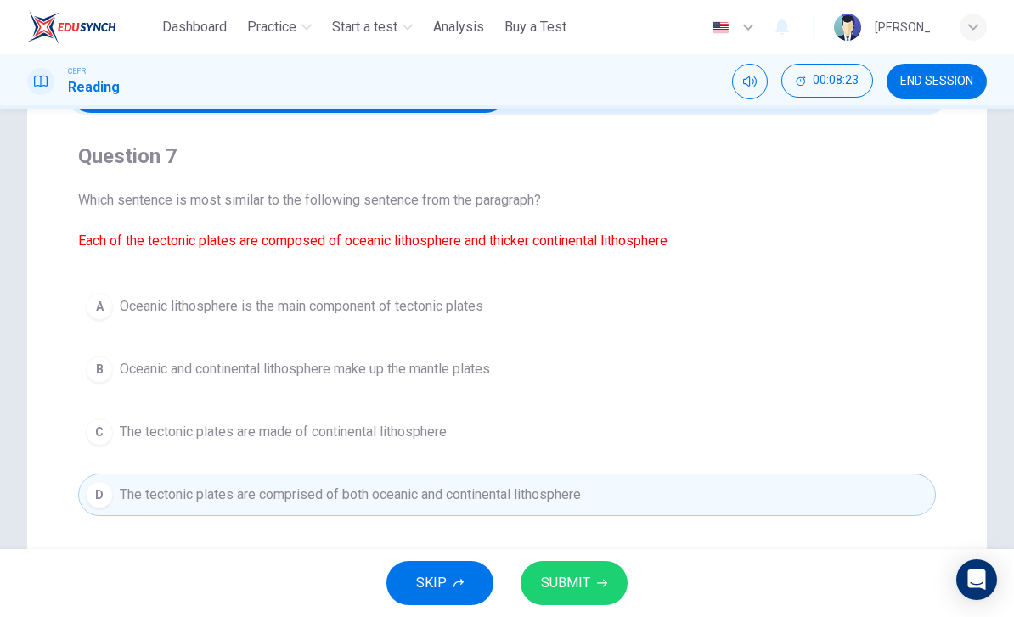
click at [575, 582] on span "SUBMIT" at bounding box center [565, 584] width 49 height 24
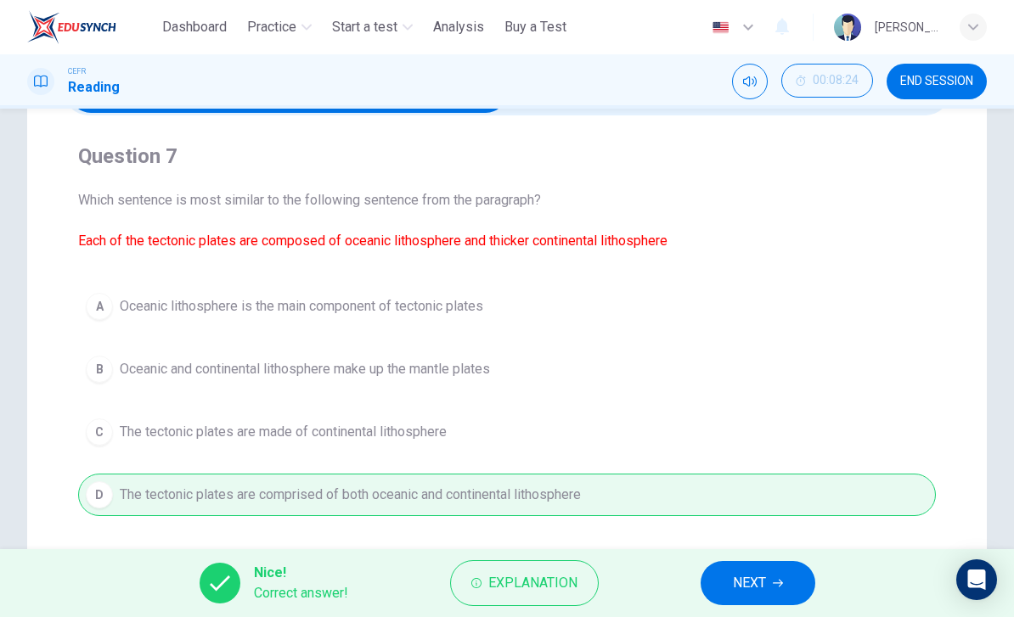
click at [785, 594] on button "NEXT" at bounding box center [758, 583] width 115 height 44
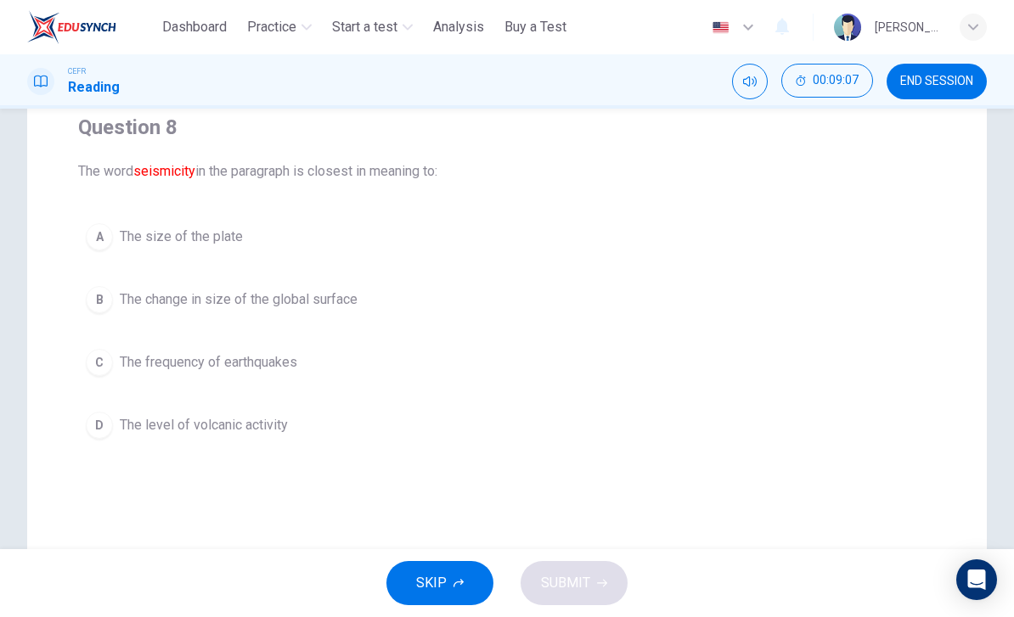
scroll to position [144, 0]
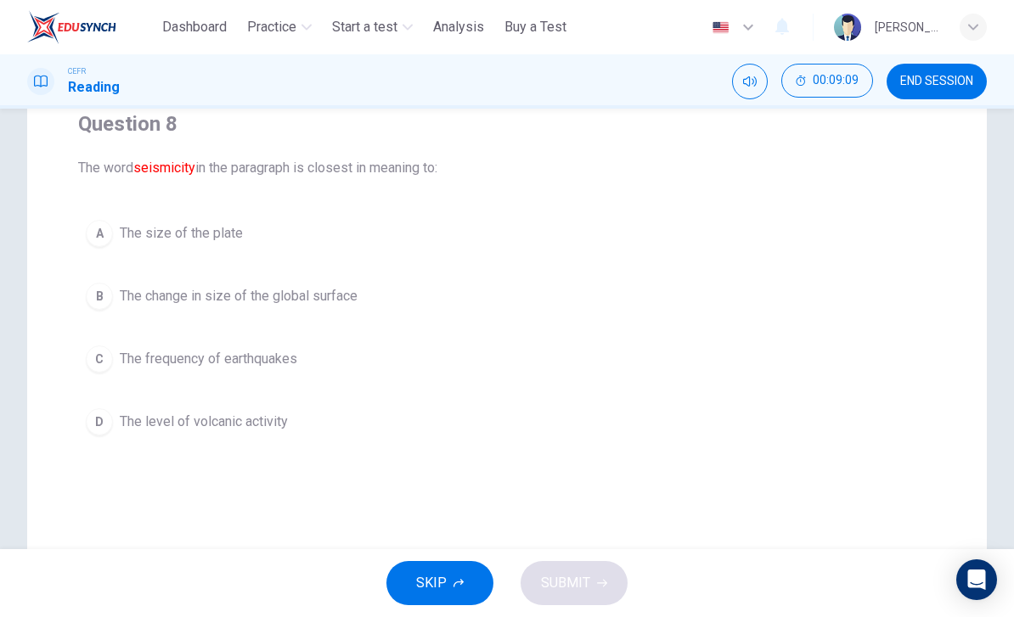
click at [213, 352] on span "The frequency of earthquakes" at bounding box center [208, 359] width 177 height 20
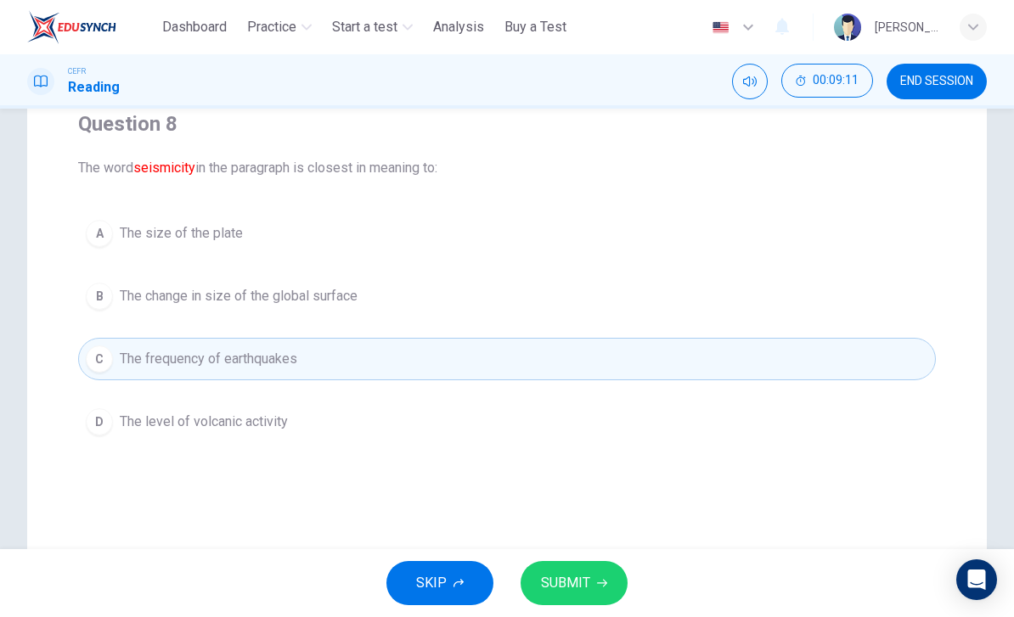
click at [599, 572] on button "SUBMIT" at bounding box center [574, 583] width 107 height 44
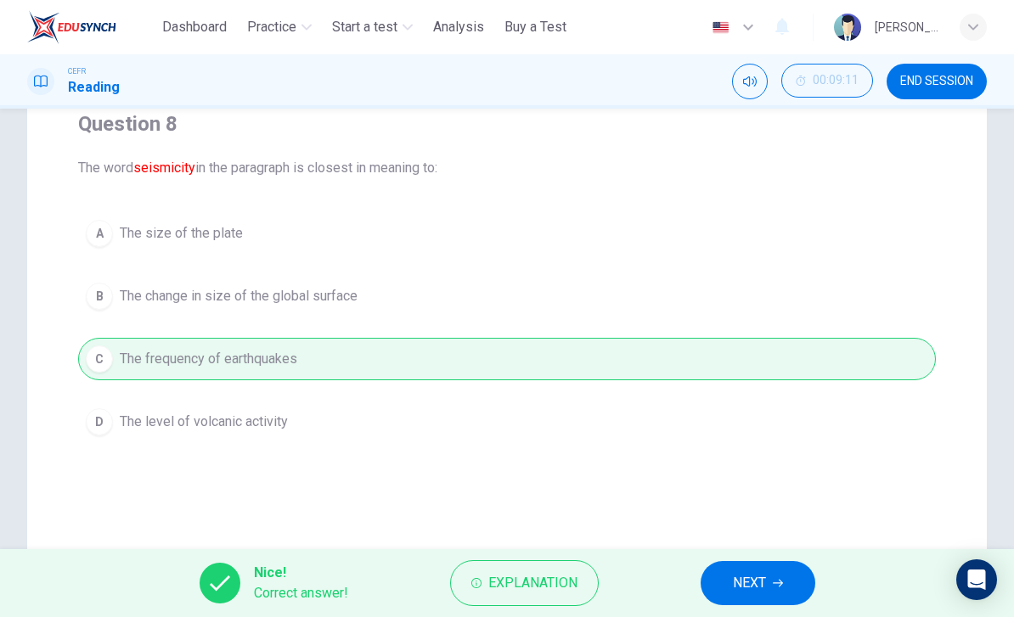
click at [754, 594] on span "NEXT" at bounding box center [749, 584] width 33 height 24
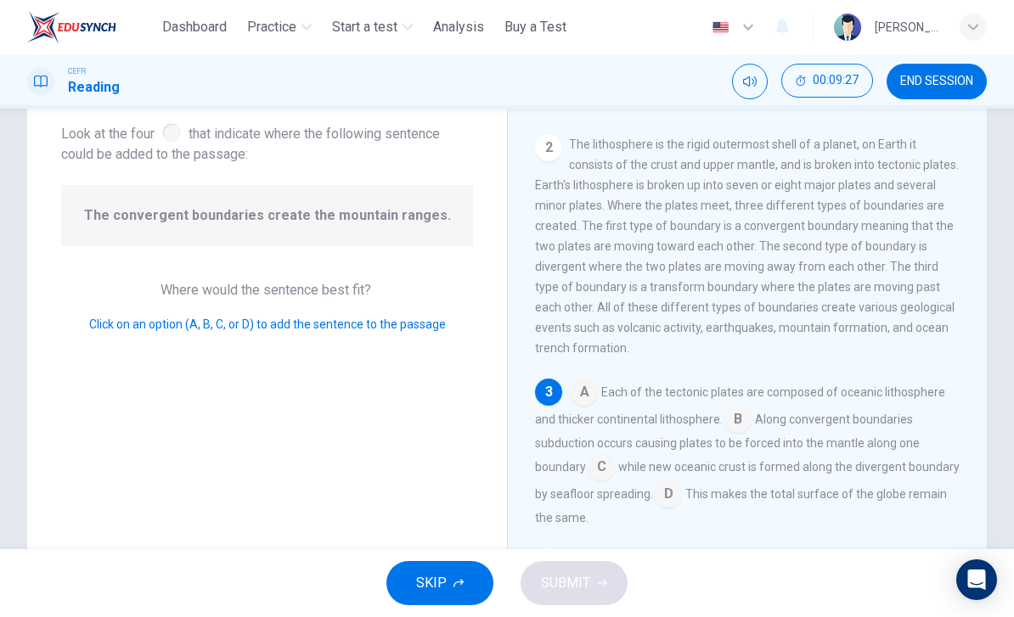
scroll to position [94, 0]
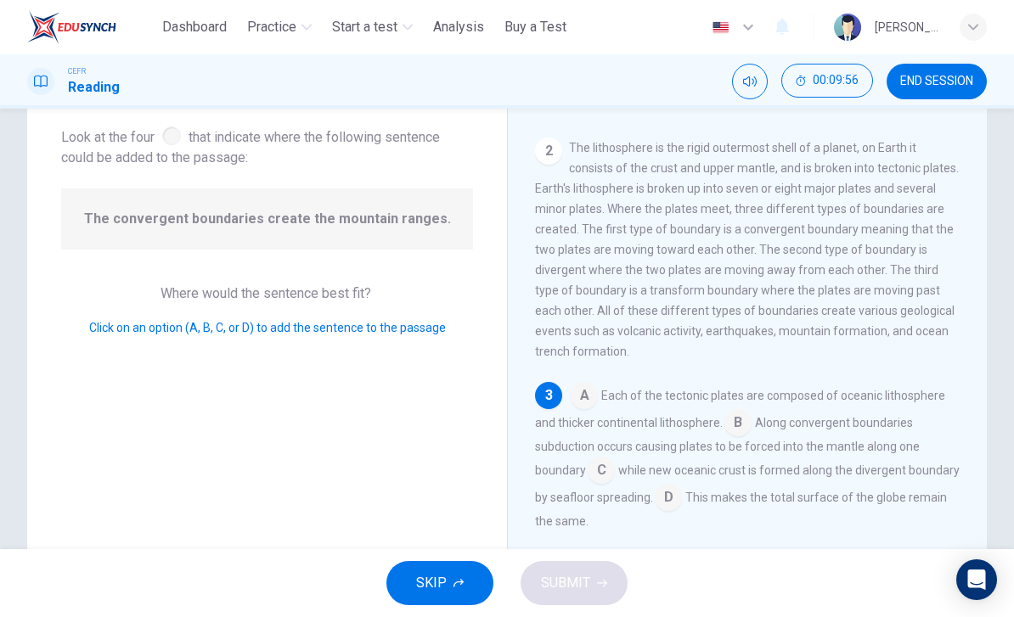
click at [743, 411] on input at bounding box center [737, 424] width 27 height 27
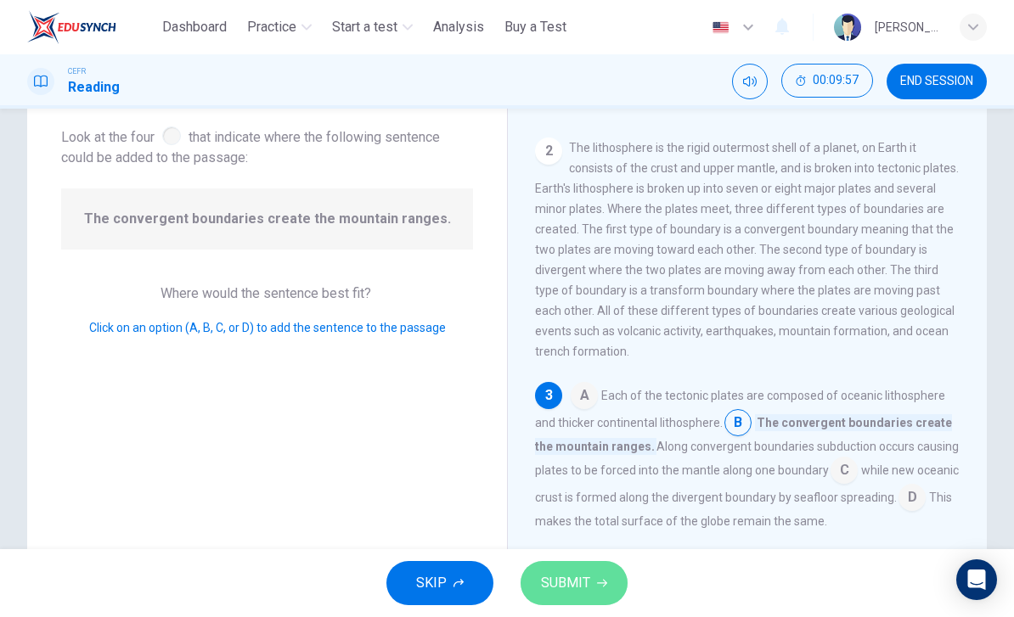
click at [595, 577] on button "SUBMIT" at bounding box center [574, 583] width 107 height 44
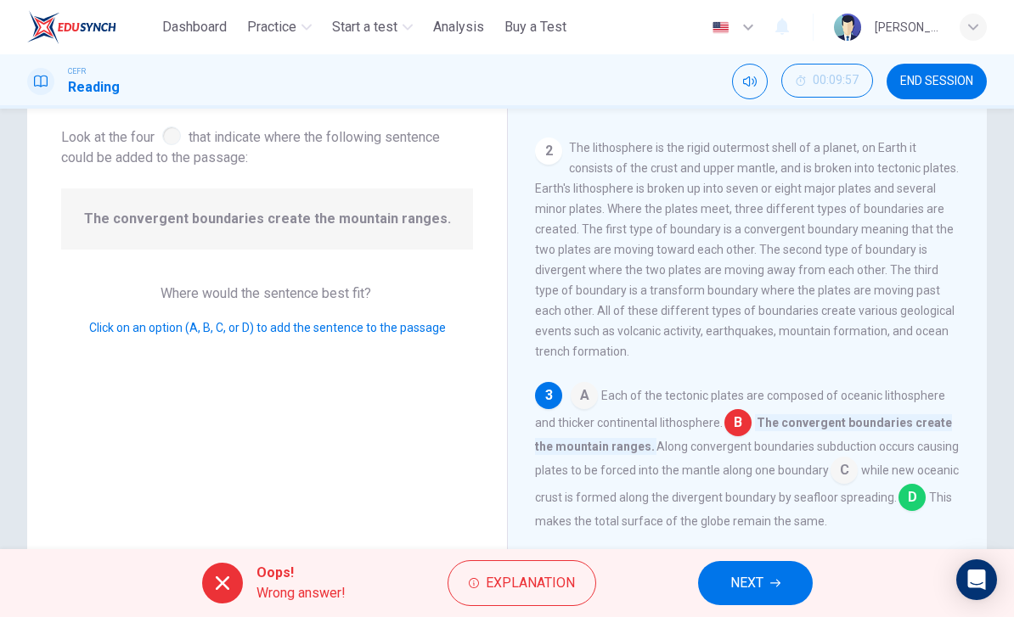
click at [560, 583] on span "Explanation" at bounding box center [530, 584] width 89 height 24
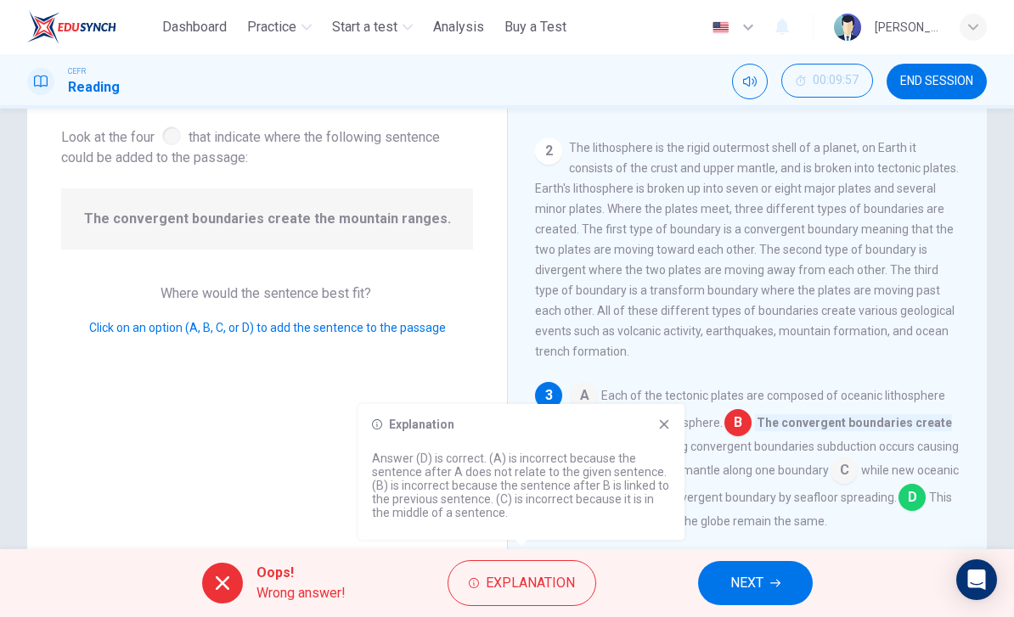
click at [670, 414] on div "Explanation Answer (D) is correct. (A) is incorrect because the sentence after …" at bounding box center [521, 472] width 326 height 136
click at [670, 418] on icon at bounding box center [664, 425] width 14 height 14
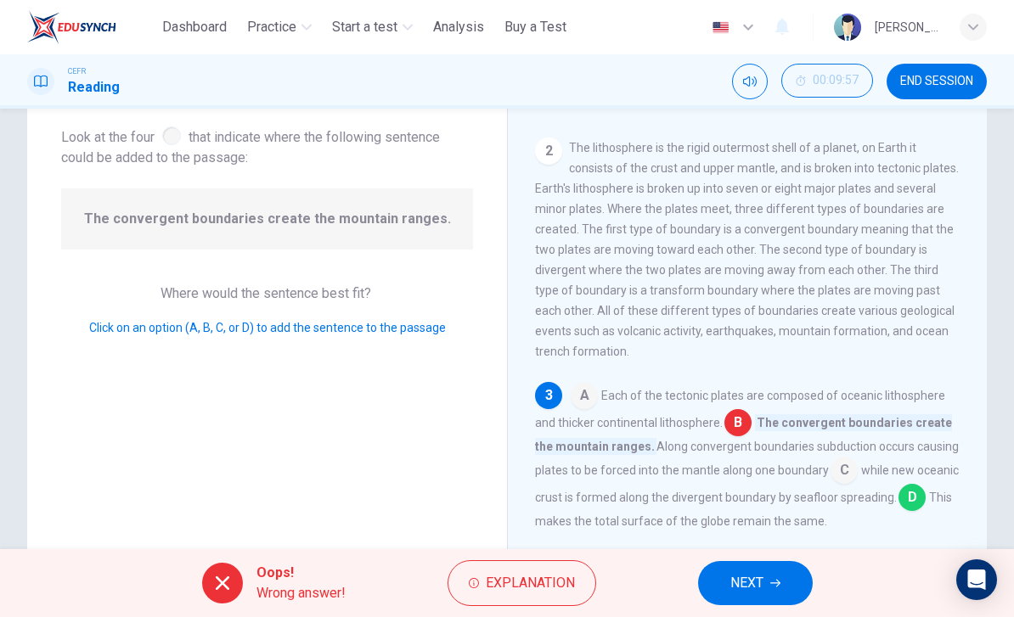
click at [674, 431] on div "A Each of the tectonic plates are composed of oceanic lithosphere and thicker c…" at bounding box center [747, 456] width 425 height 149
click at [755, 589] on span "NEXT" at bounding box center [746, 584] width 33 height 24
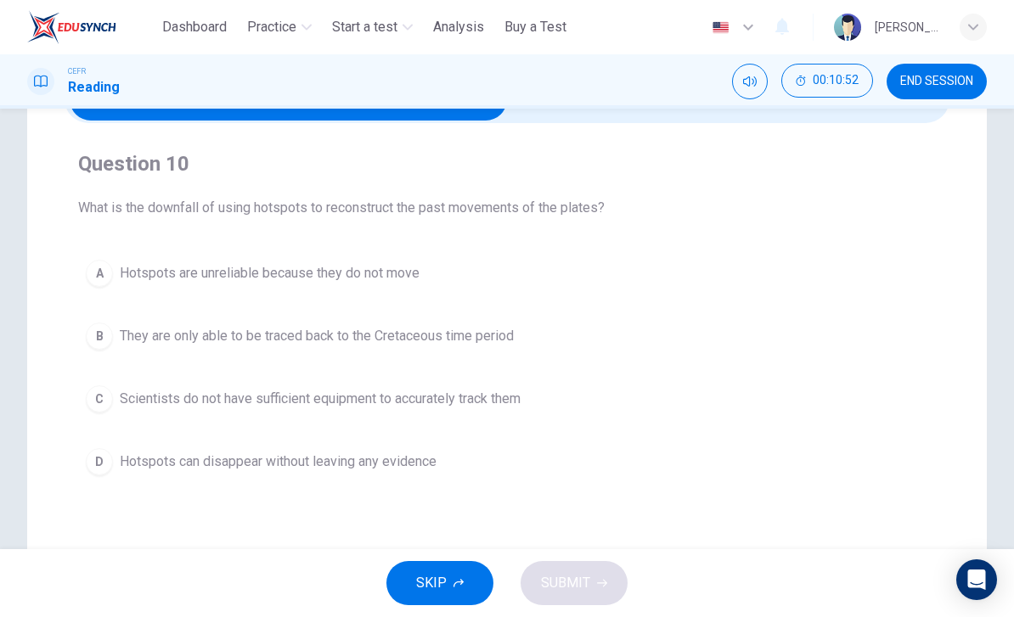
scroll to position [104, 0]
click at [127, 346] on span "They are only able to be traced back to the Cretaceous time period" at bounding box center [317, 337] width 394 height 20
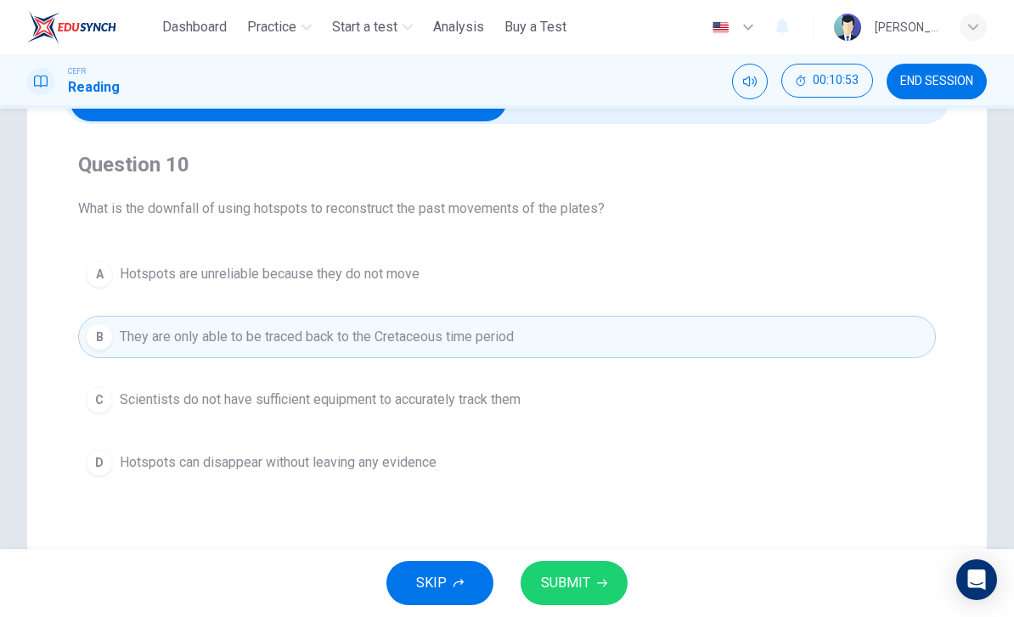
click at [642, 593] on div "SKIP SUBMIT" at bounding box center [507, 583] width 1014 height 68
click at [570, 590] on span "SUBMIT" at bounding box center [565, 584] width 49 height 24
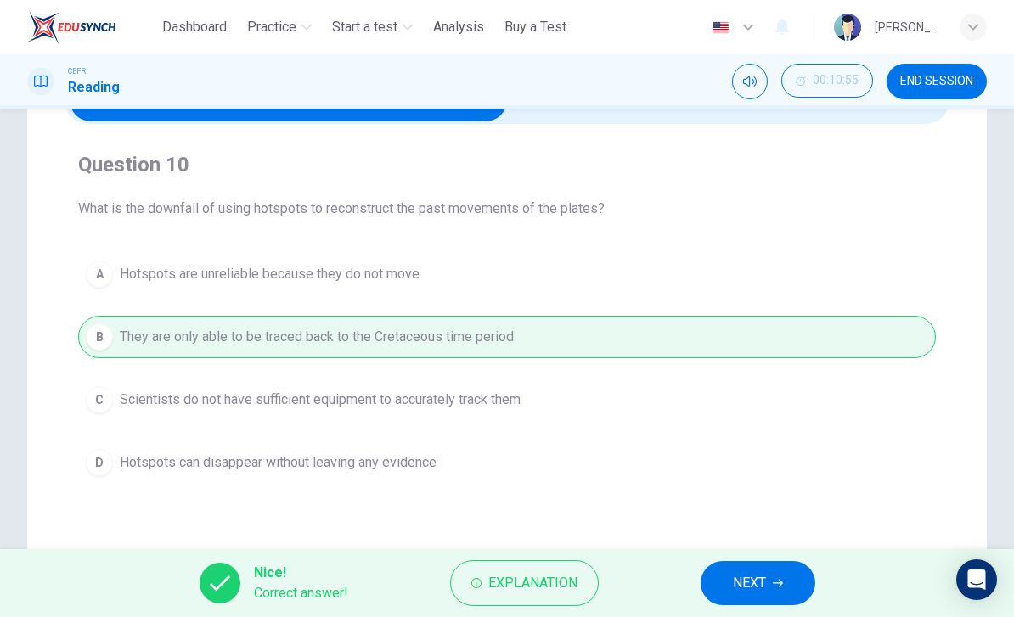
click at [771, 603] on button "NEXT" at bounding box center [758, 583] width 115 height 44
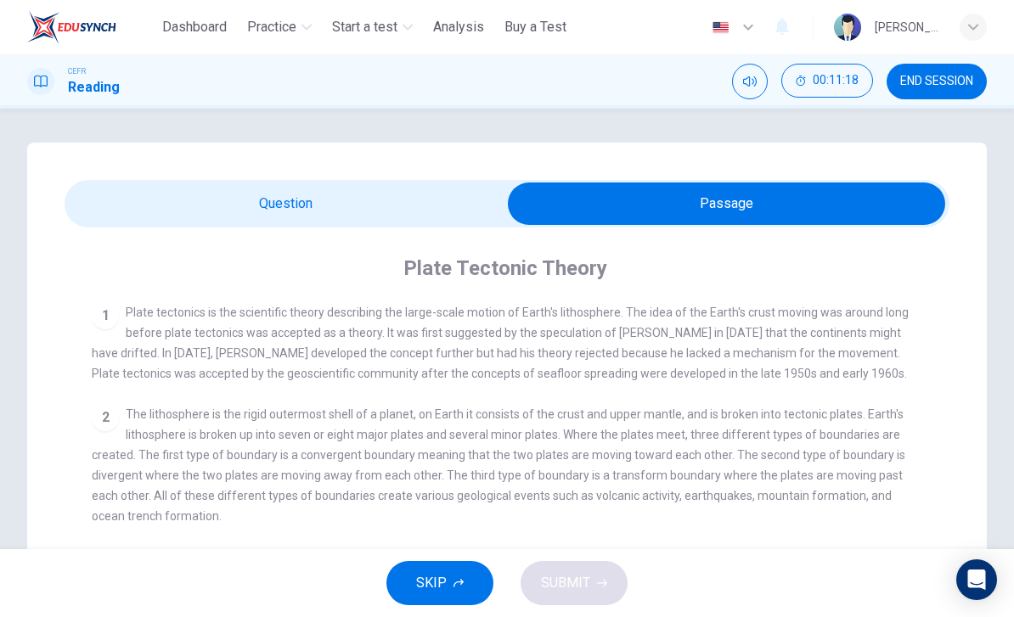
scroll to position [0, 0]
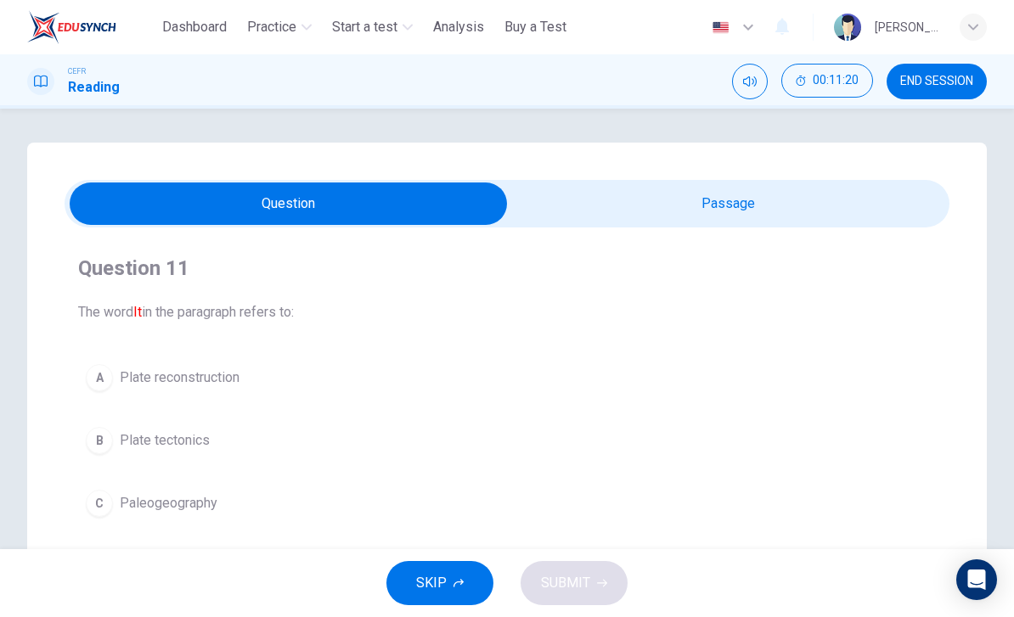
click at [232, 375] on span "Plate reconstruction" at bounding box center [180, 378] width 120 height 20
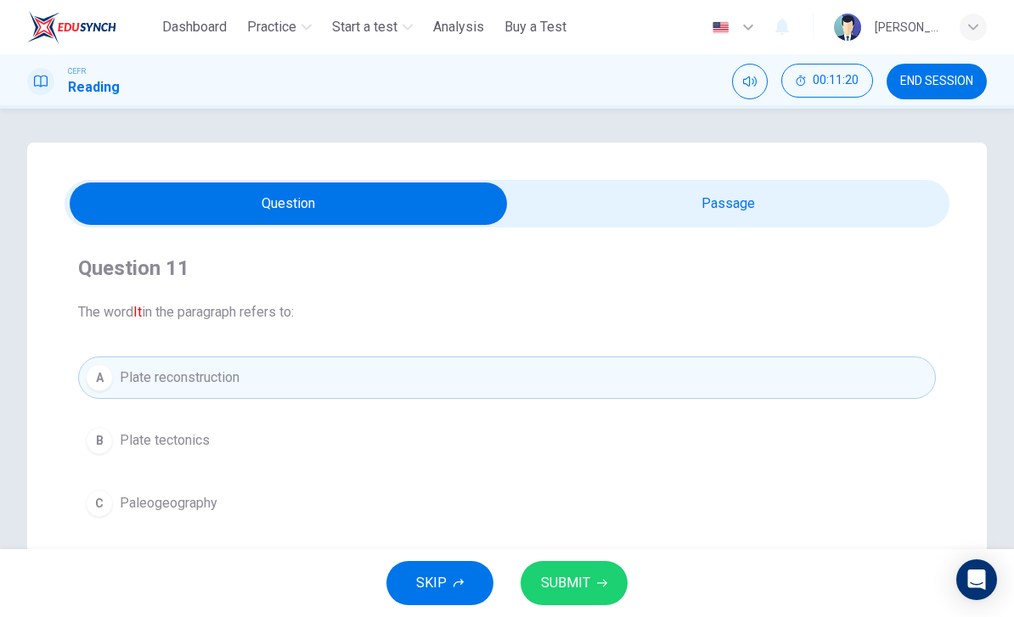
click at [572, 582] on span "SUBMIT" at bounding box center [565, 584] width 49 height 24
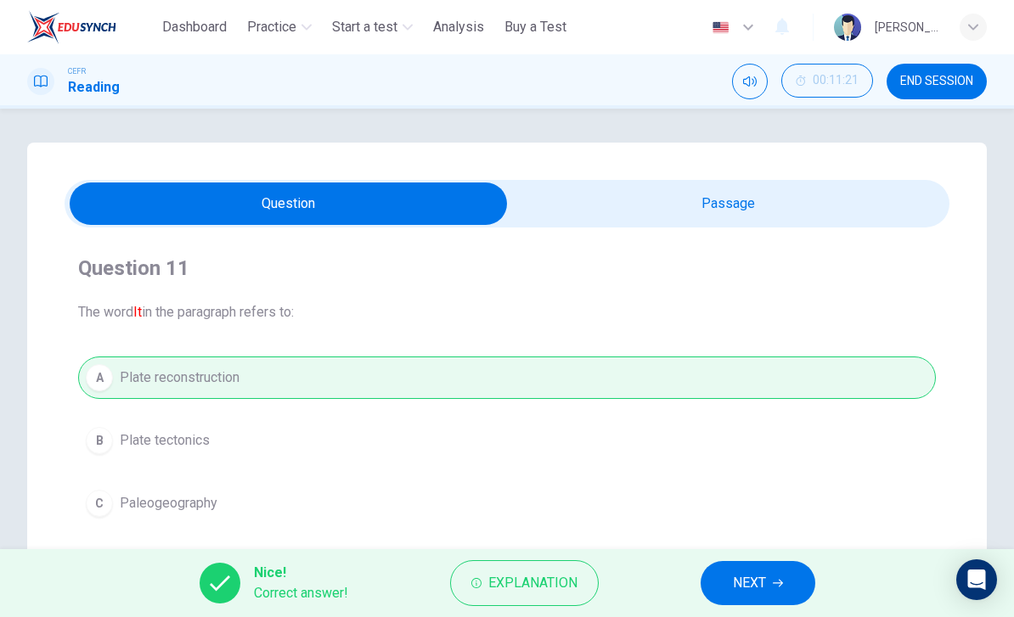
click at [774, 585] on icon "button" at bounding box center [778, 583] width 10 height 10
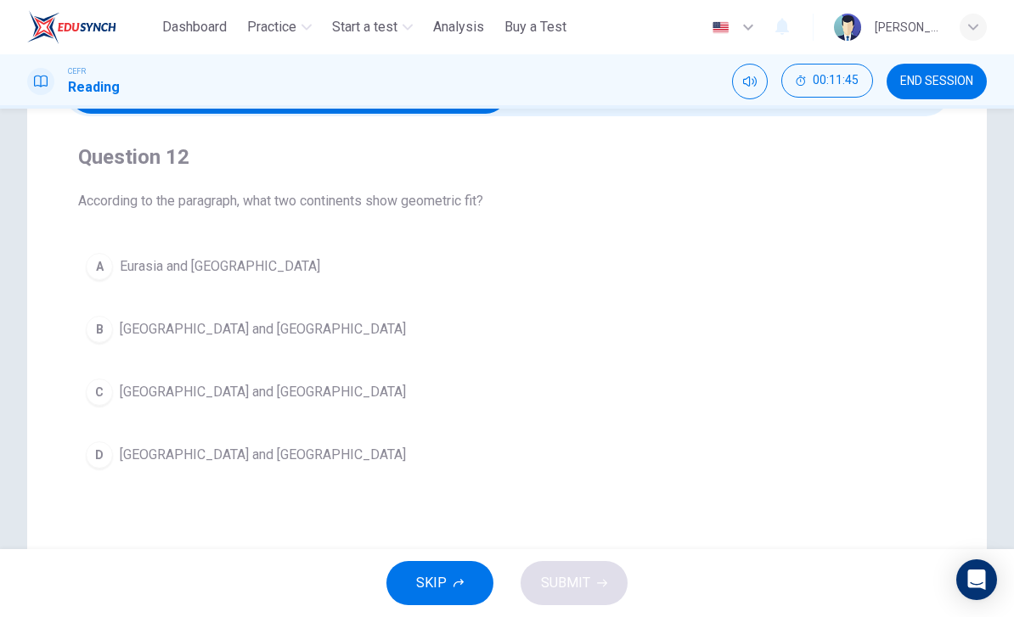
scroll to position [116, 0]
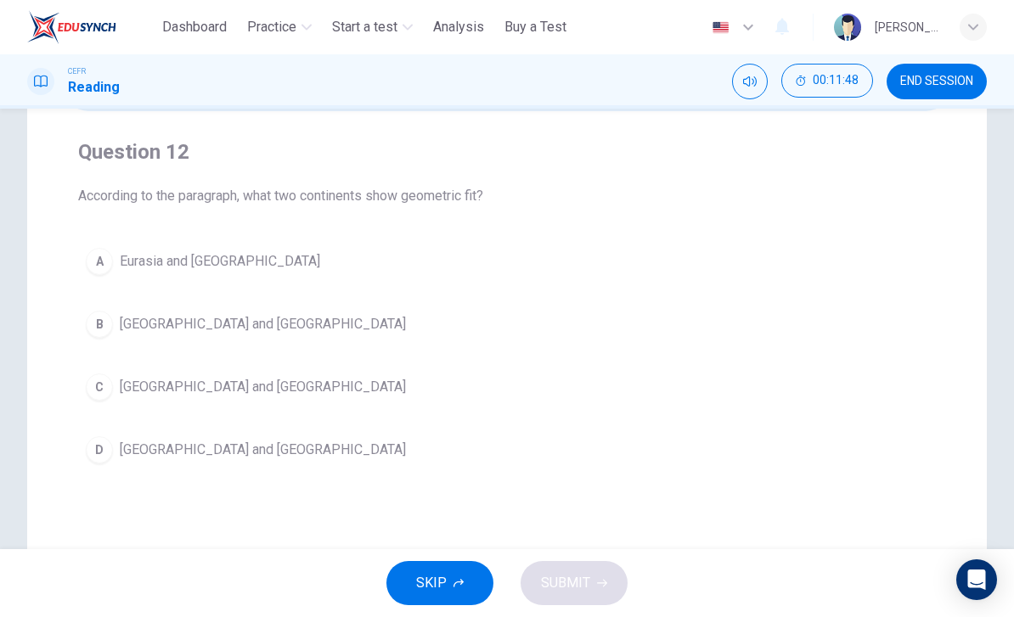
click at [264, 457] on span "[GEOGRAPHIC_DATA] and [GEOGRAPHIC_DATA]" at bounding box center [263, 450] width 286 height 20
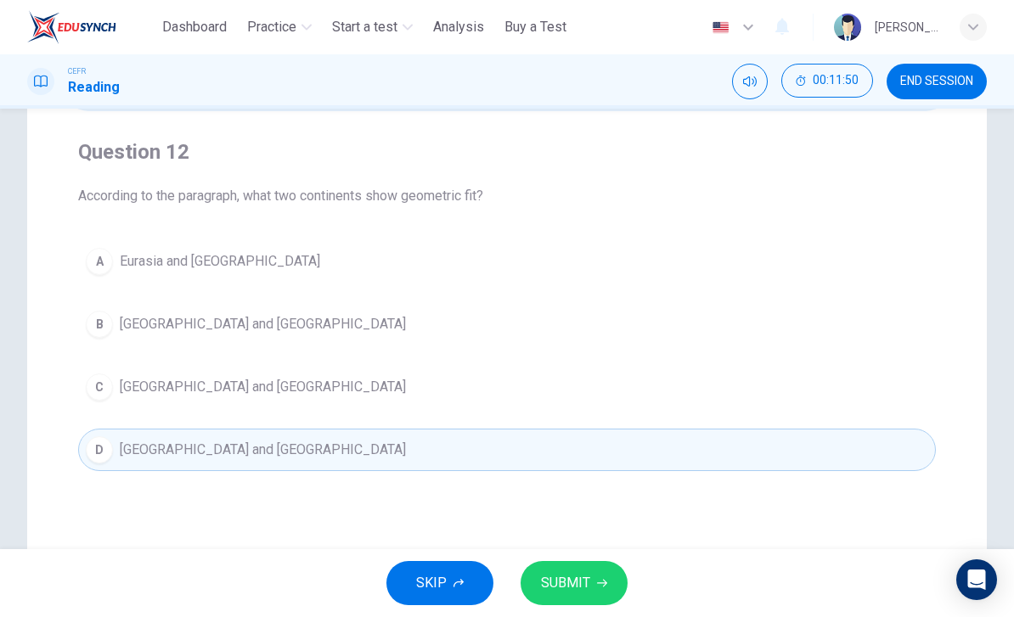
click at [598, 576] on button "SUBMIT" at bounding box center [574, 583] width 107 height 44
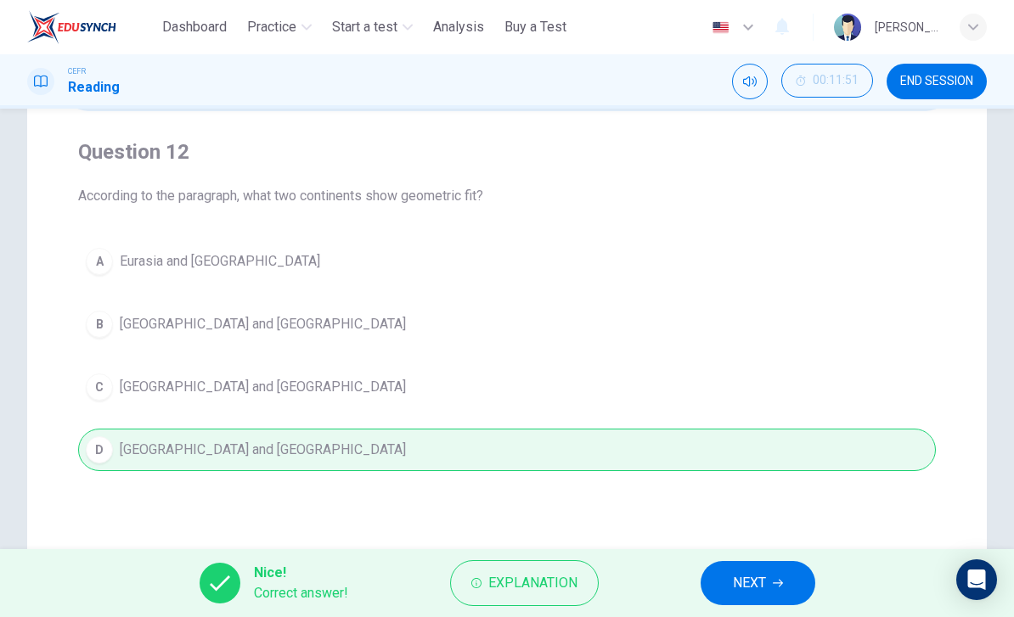
click at [782, 577] on button "NEXT" at bounding box center [758, 583] width 115 height 44
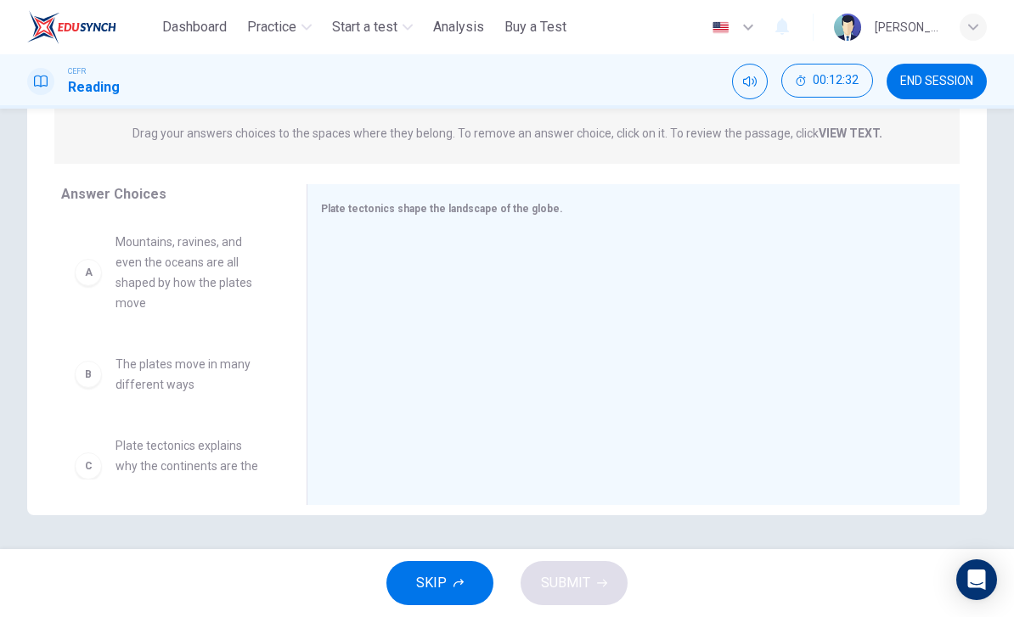
scroll to position [217, 0]
click at [146, 243] on span "Mountains, ravines, and even the oceans are all shaped by how the plates move" at bounding box center [190, 273] width 150 height 82
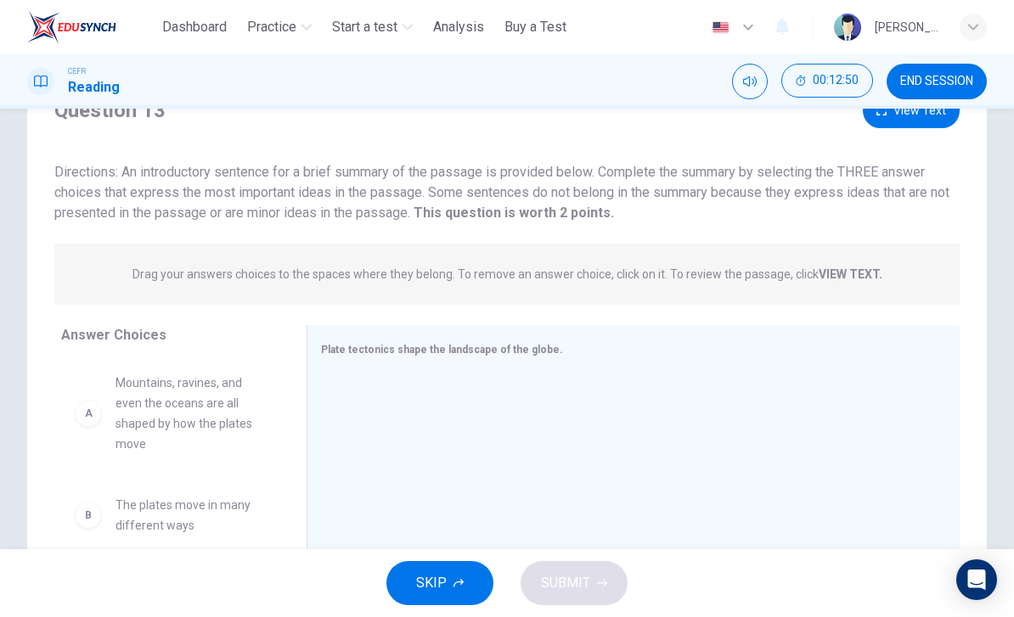
scroll to position [0, 0]
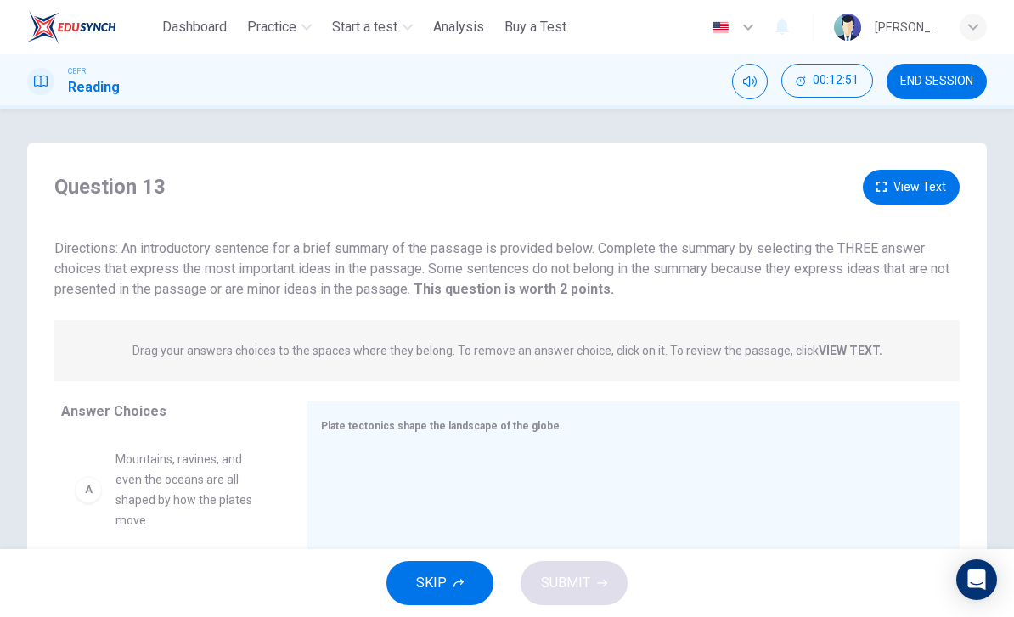
click at [921, 171] on button "View Text" at bounding box center [911, 187] width 97 height 35
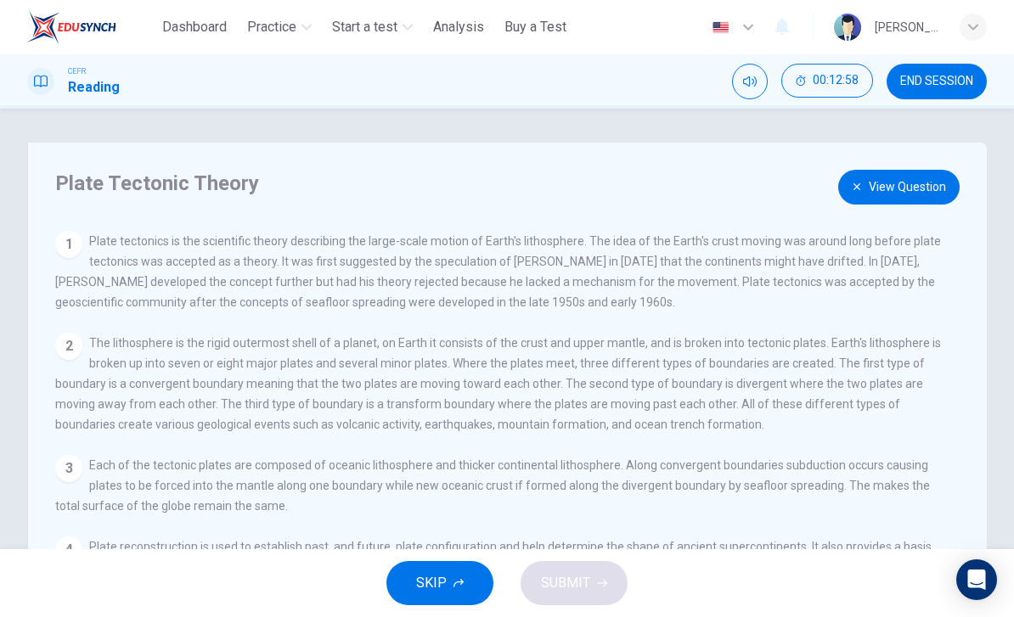
click at [899, 187] on button "View Question" at bounding box center [898, 187] width 121 height 35
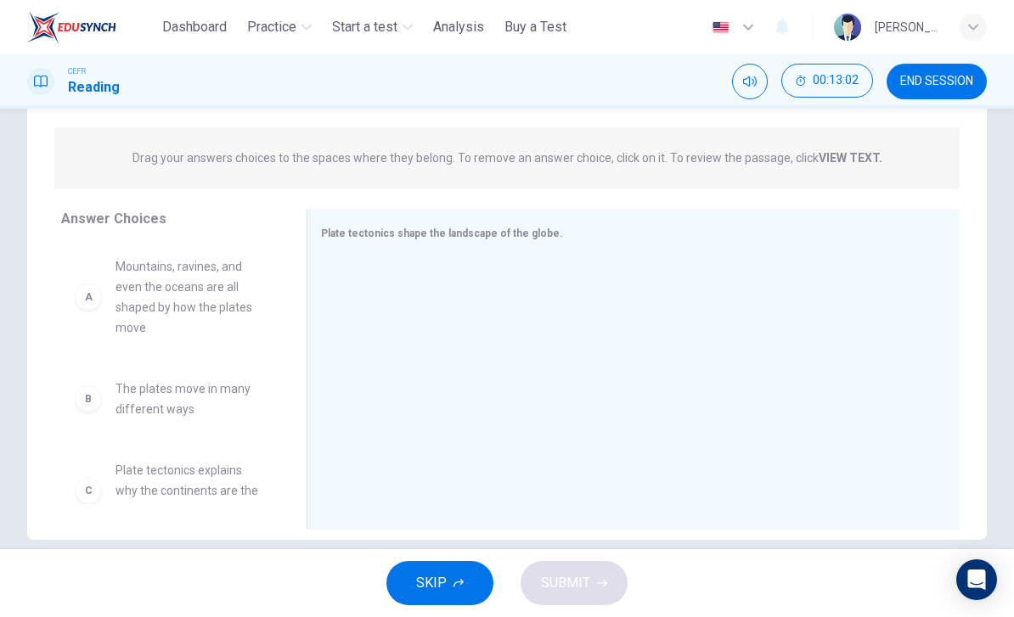
scroll to position [196, 0]
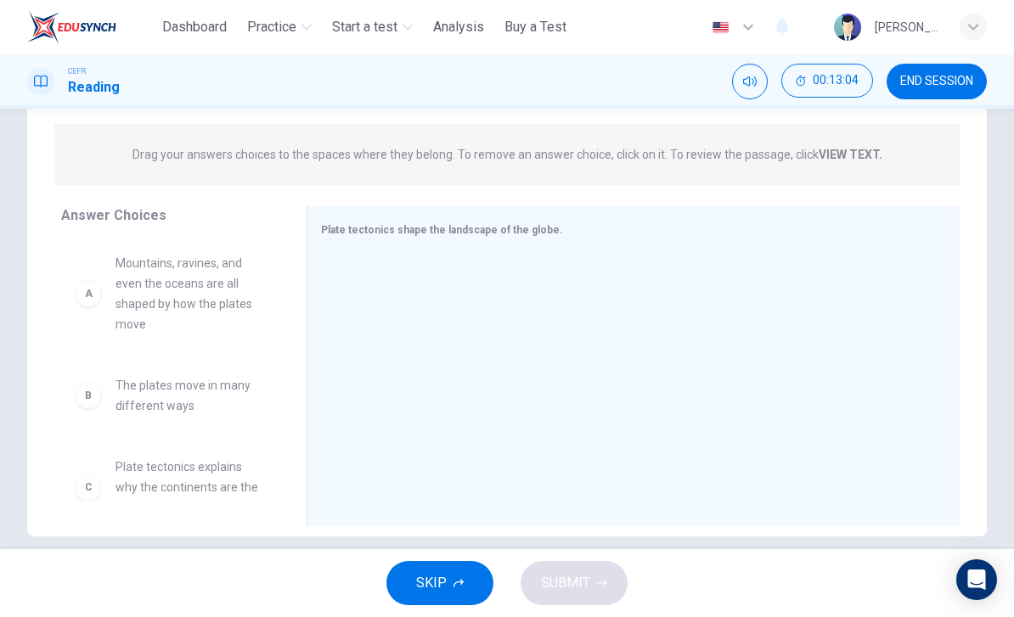
click at [214, 288] on span "Mountains, ravines, and even the oceans are all shaped by how the plates move" at bounding box center [190, 294] width 150 height 82
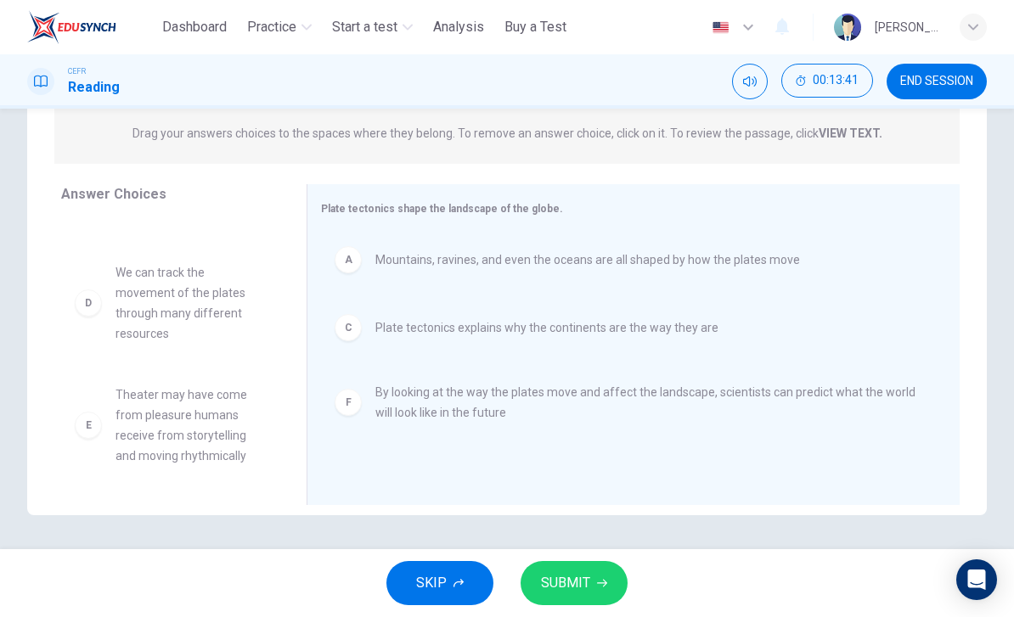
scroll to position [31, 0]
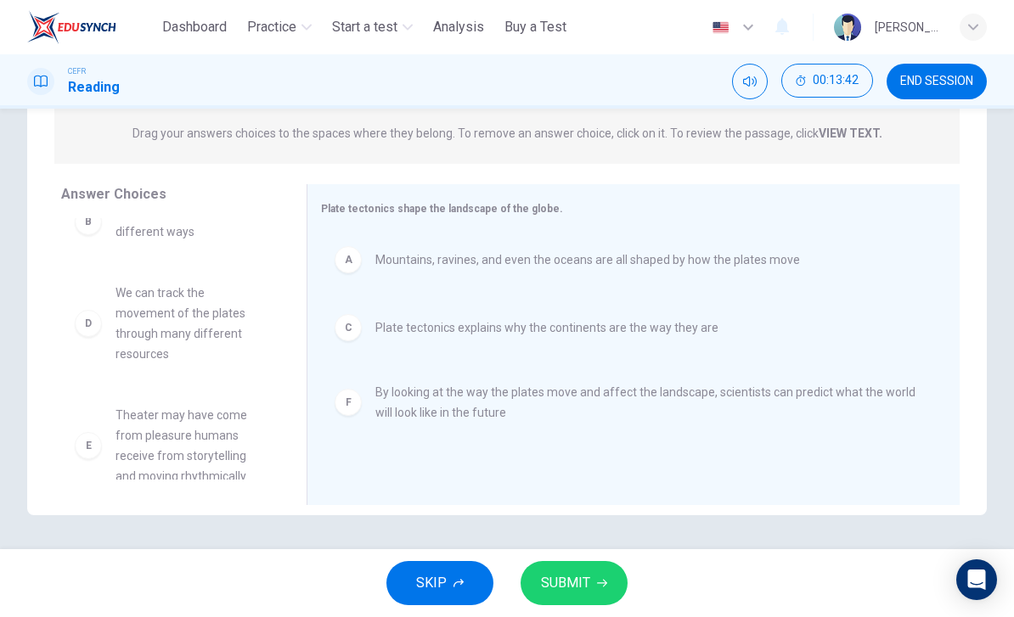
click at [591, 575] on button "SUBMIT" at bounding box center [574, 583] width 107 height 44
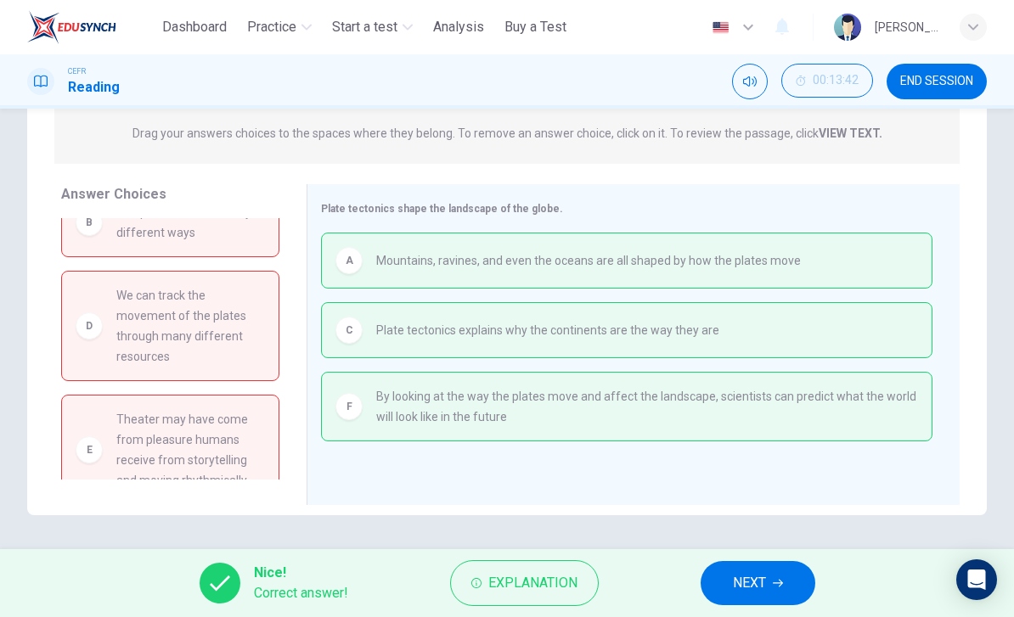
click at [758, 582] on span "NEXT" at bounding box center [749, 584] width 33 height 24
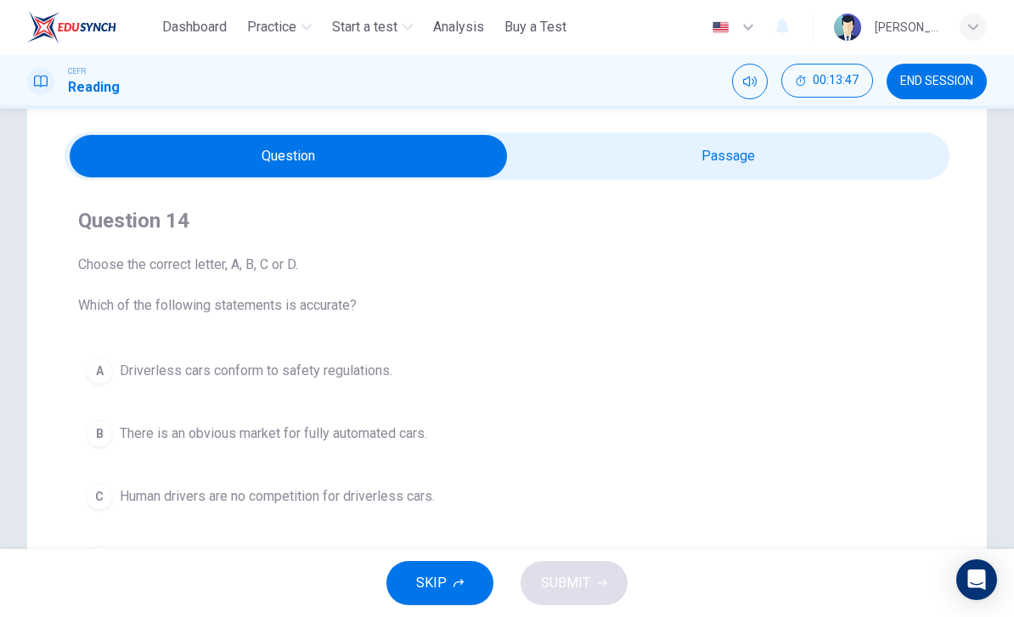
scroll to position [47, 0]
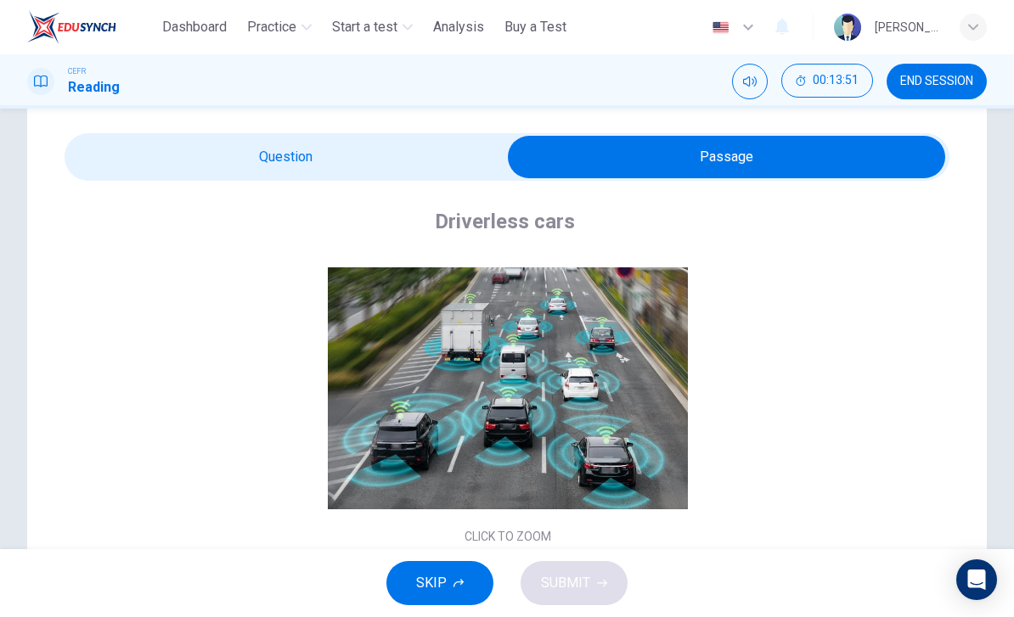
click at [560, 400] on button "Click to Zoom" at bounding box center [508, 402] width 148 height 41
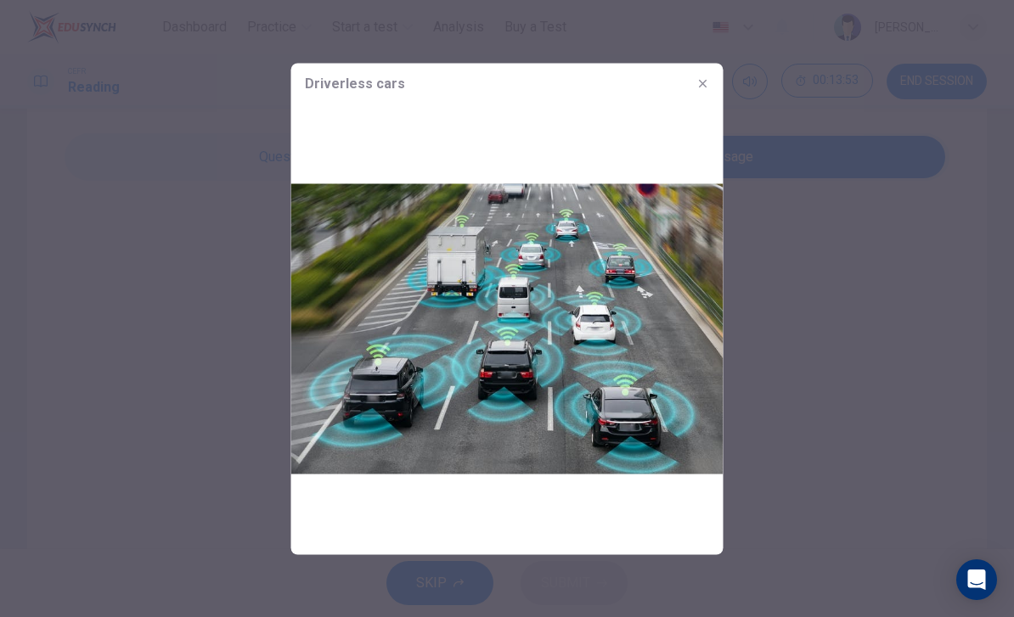
click at [707, 82] on icon "button" at bounding box center [703, 83] width 14 height 14
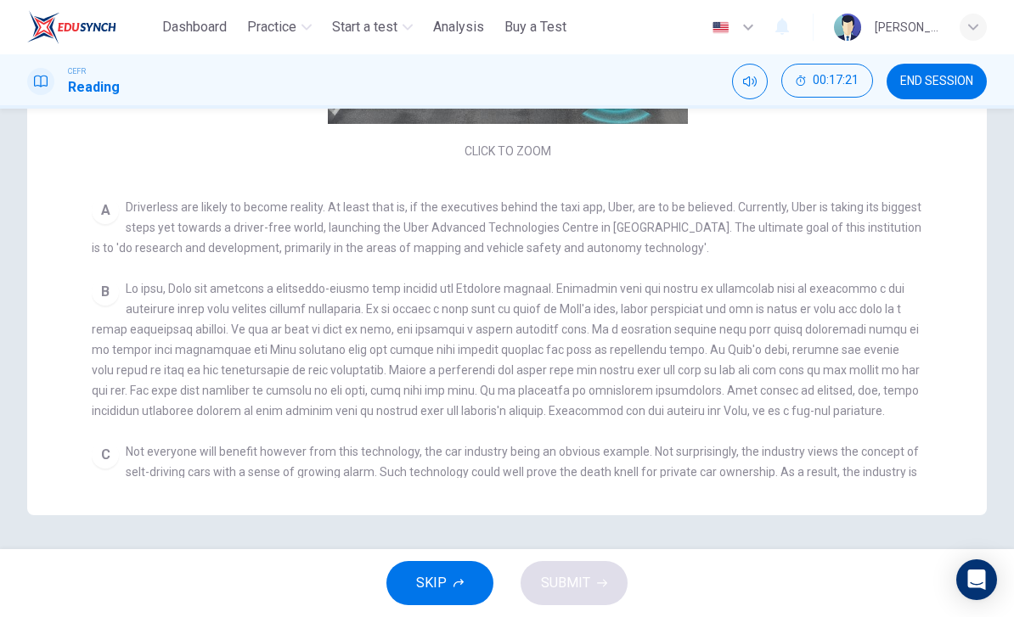
scroll to position [0, 0]
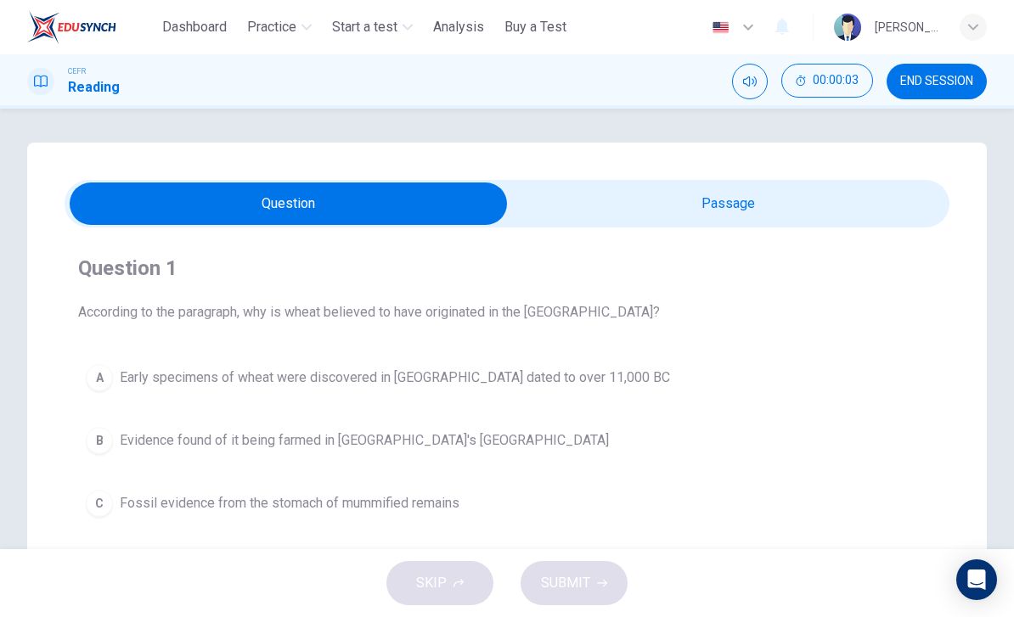
click at [945, 86] on span "END SESSION" at bounding box center [936, 82] width 73 height 14
